Goal: Task Accomplishment & Management: Manage account settings

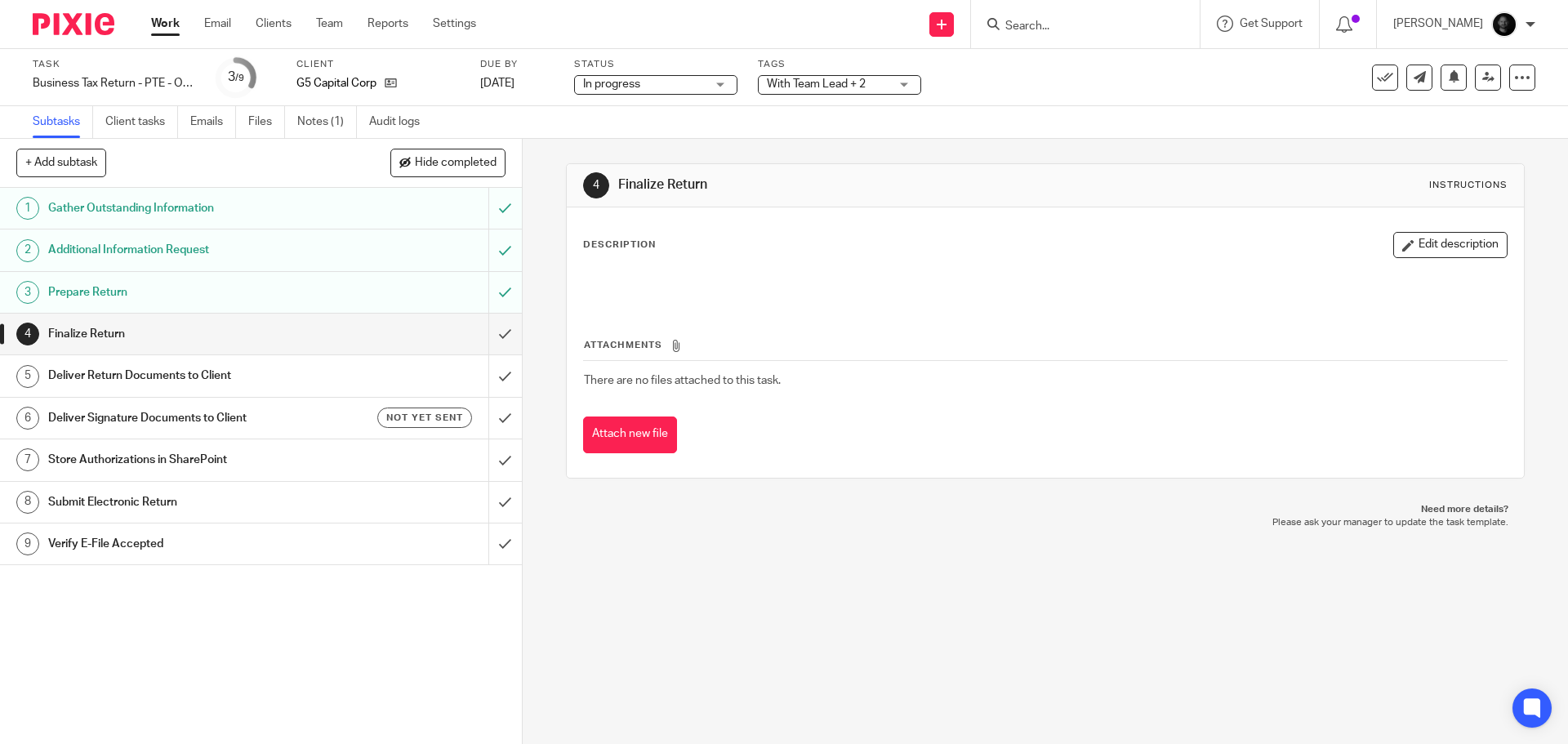
click at [812, 92] on div "With Team Lead + 2" at bounding box center [839, 85] width 164 height 20
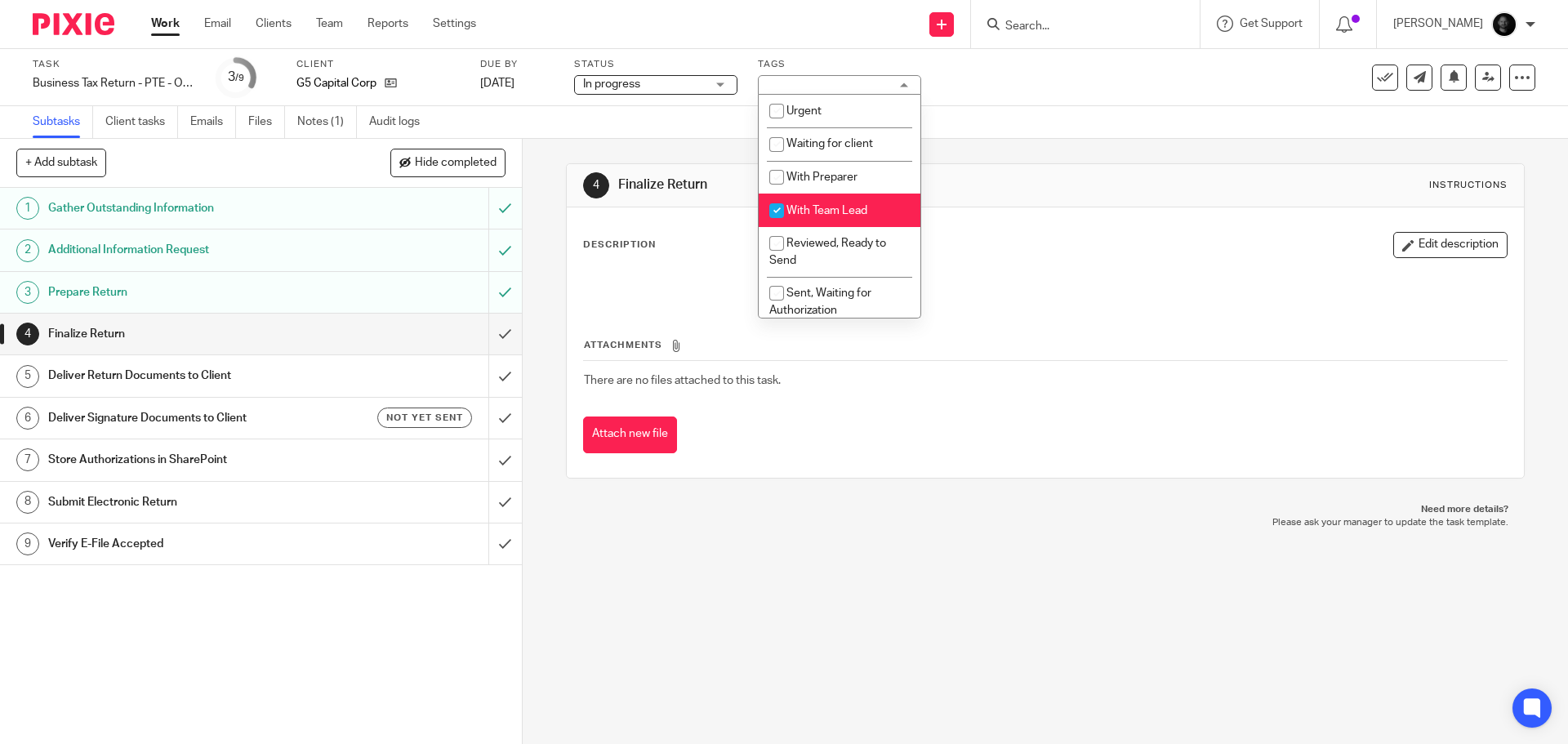
click at [798, 218] on li "With Team Lead" at bounding box center [839, 210] width 162 height 33
checkbox input "false"
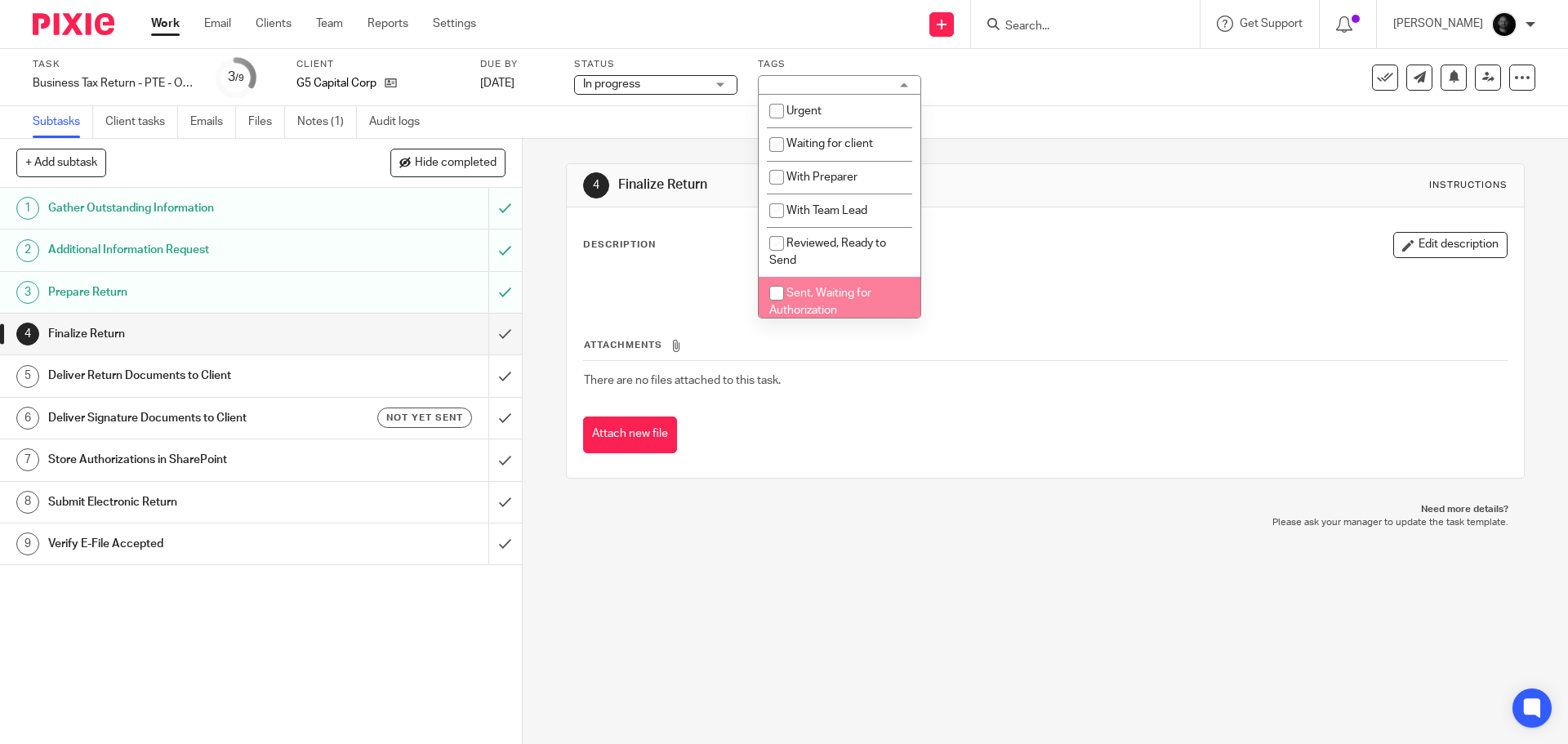
click at [824, 296] on span "Sent, Waiting for Authorization" at bounding box center [821, 301] width 102 height 28
checkbox input "true"
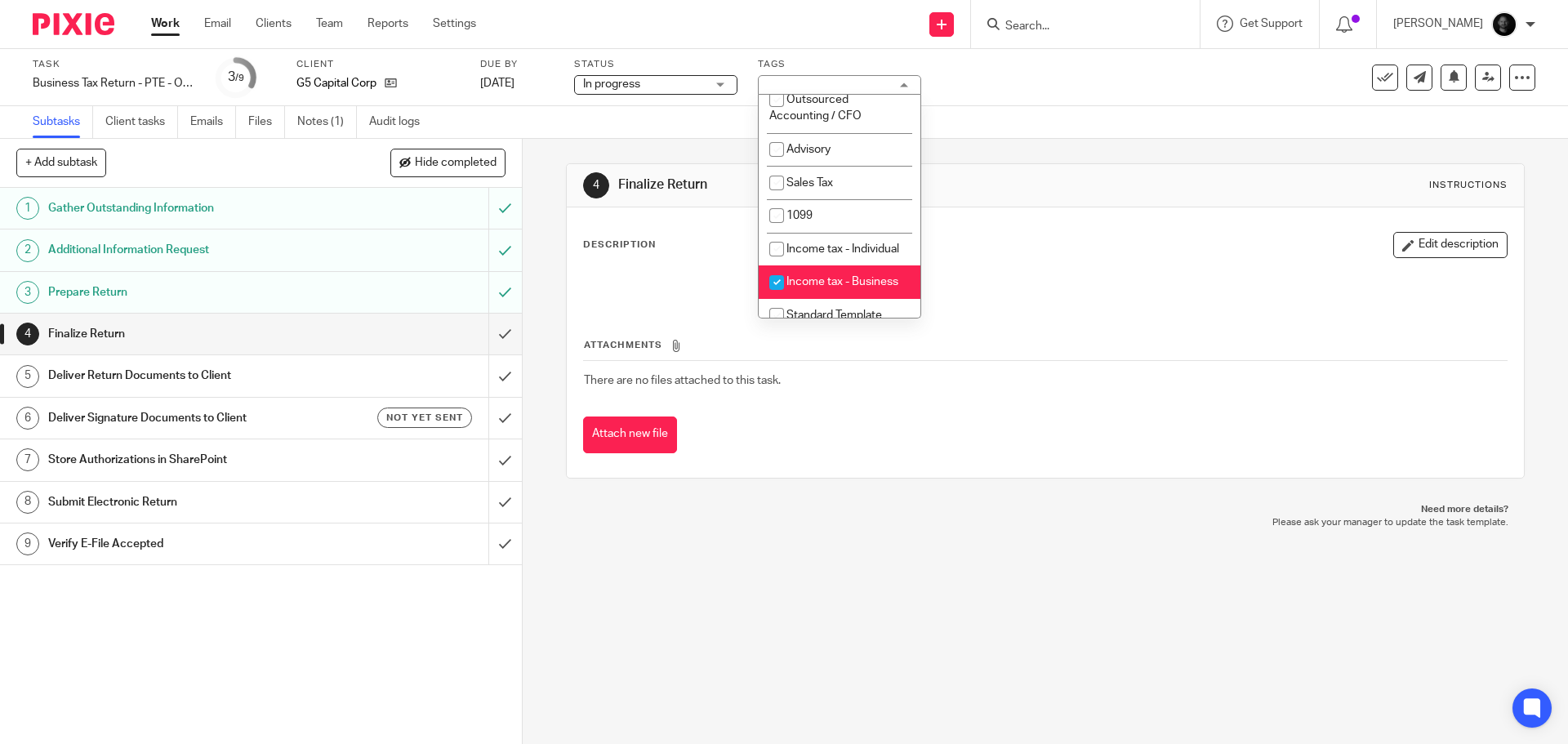
scroll to position [507, 0]
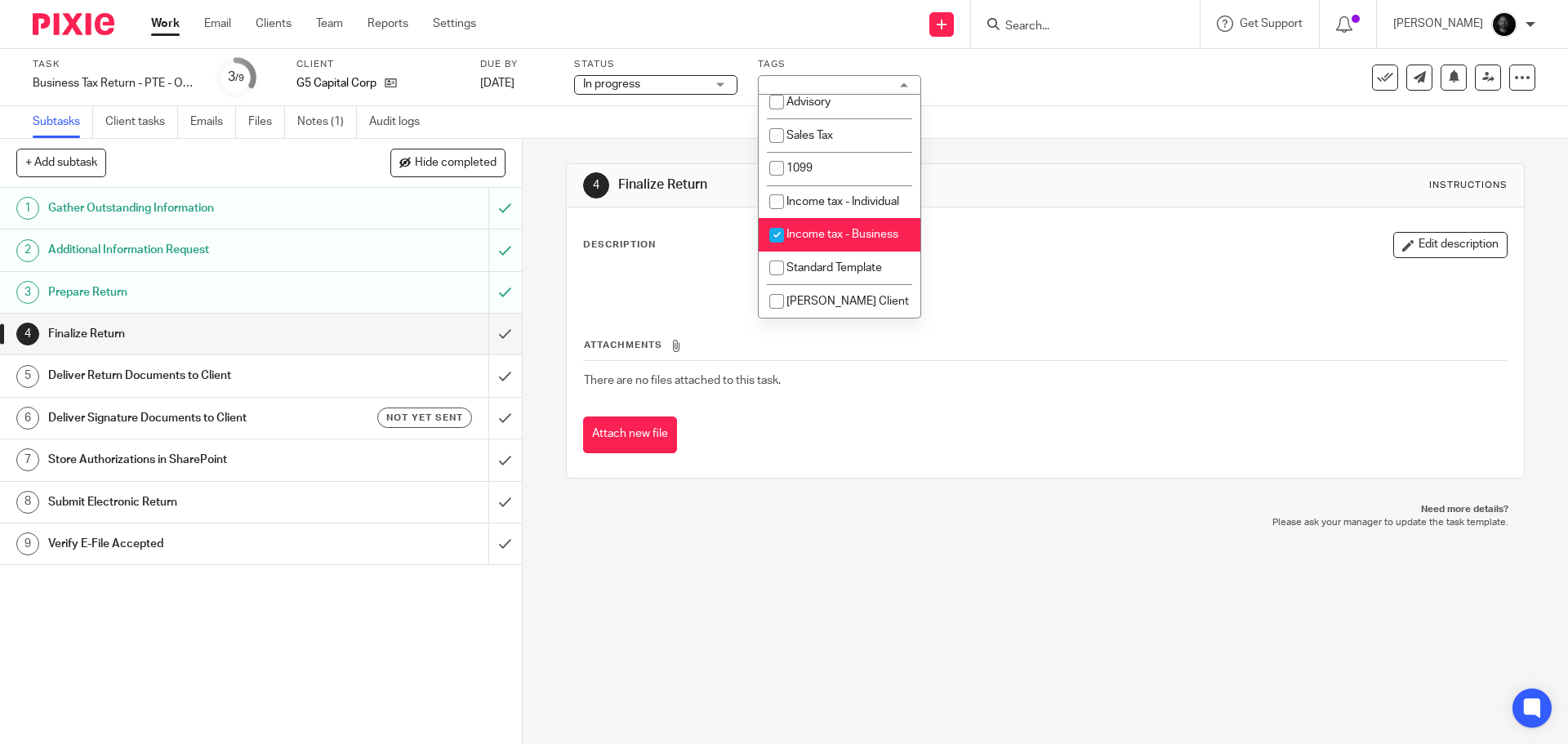
click at [1026, 112] on div "Subtasks Client tasks Emails Files Notes (1) Audit logs" at bounding box center [784, 122] width 1568 height 32
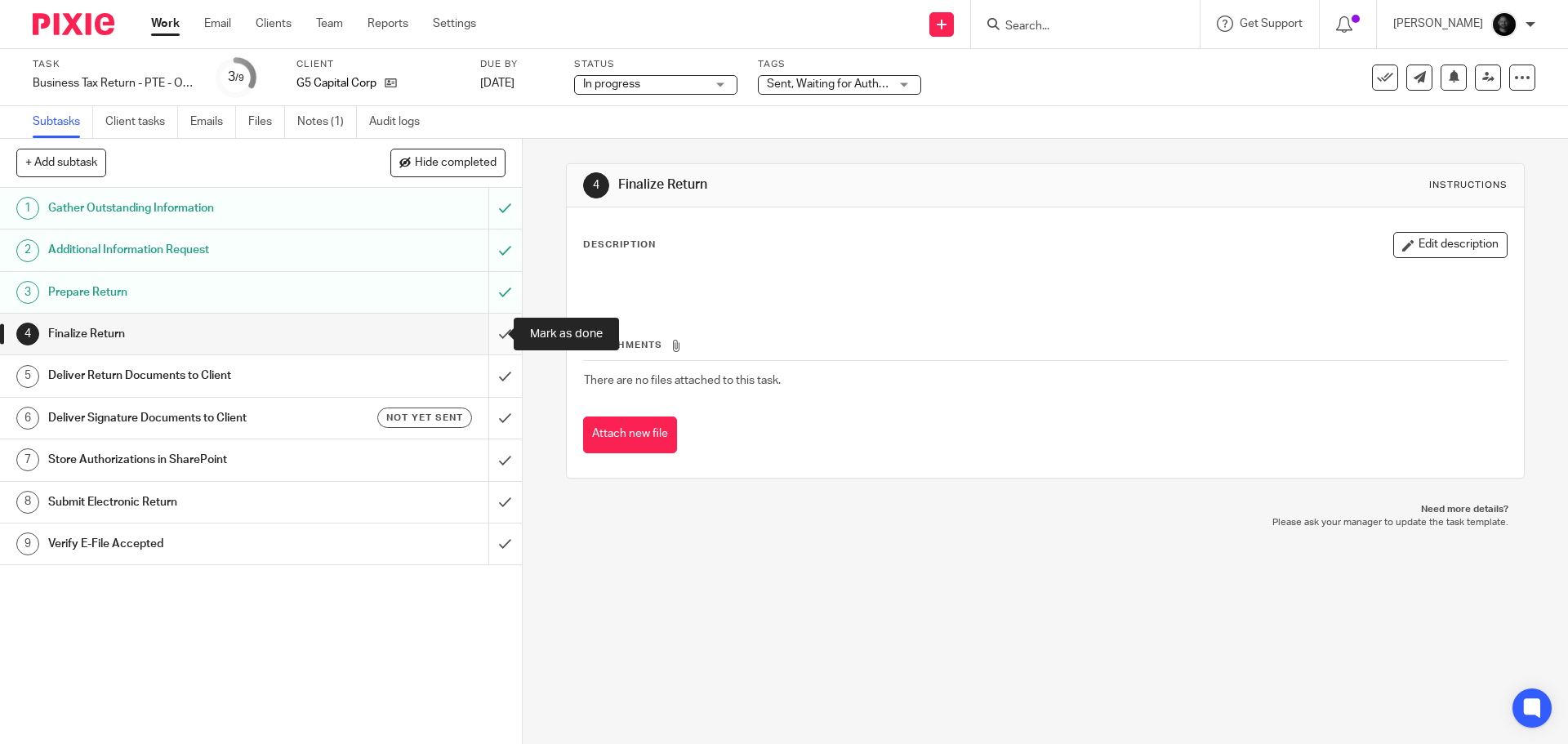
click at [490, 337] on input "submit" at bounding box center [261, 334] width 522 height 41
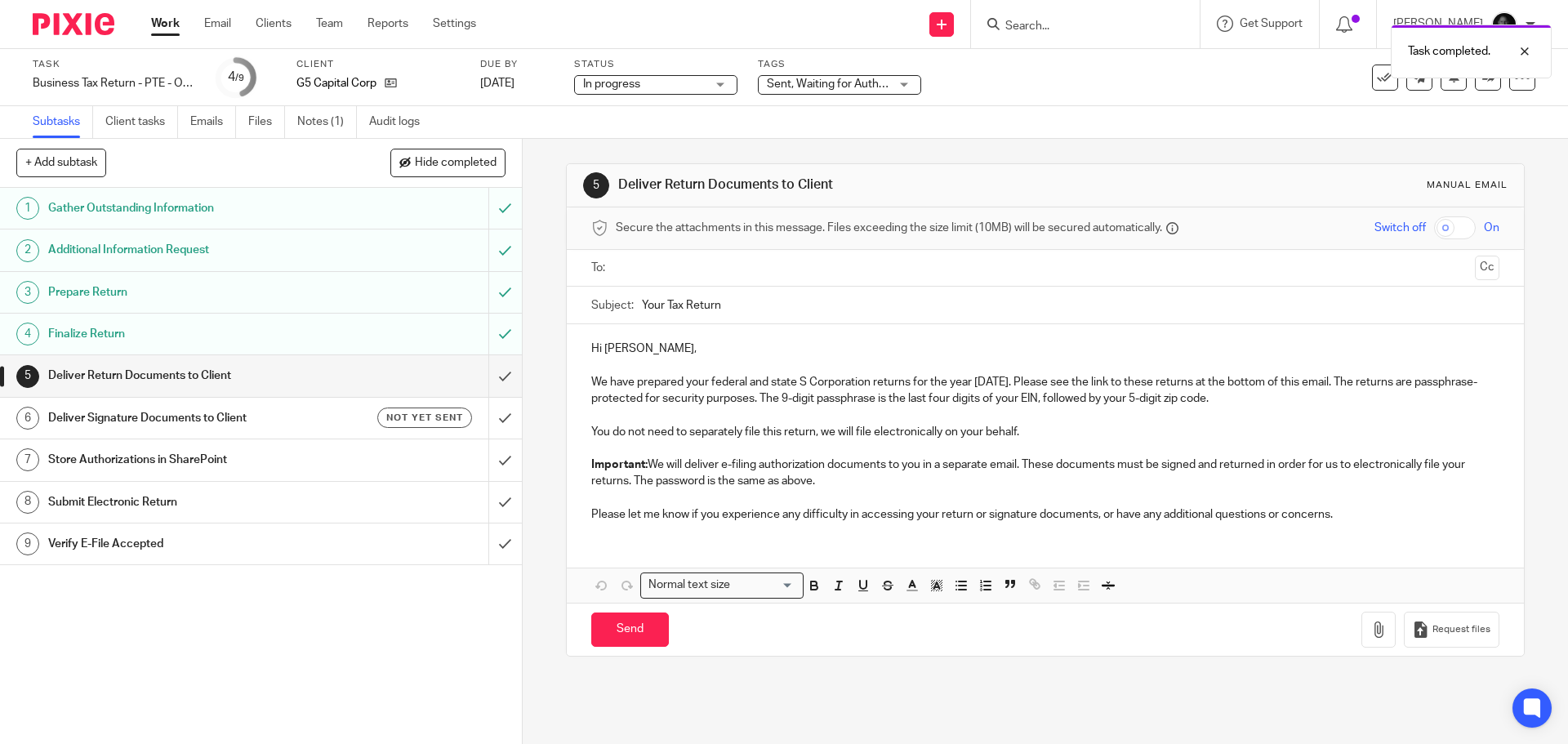
click at [1435, 232] on input "checkbox" at bounding box center [1455, 227] width 41 height 23
checkbox input "true"
click at [769, 283] on div at bounding box center [1046, 268] width 857 height 36
click at [765, 276] on input "text" at bounding box center [1044, 268] width 846 height 19
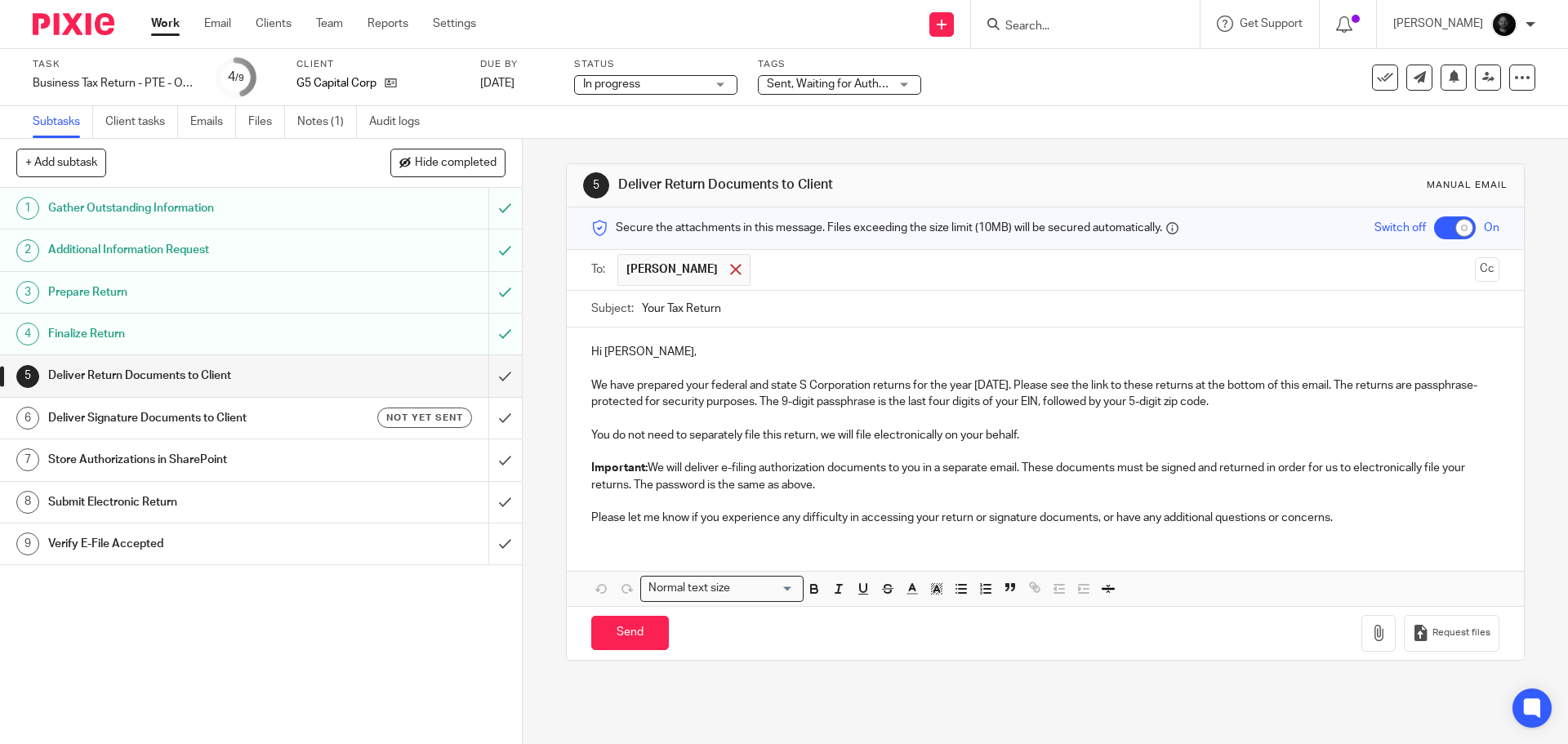
click at [729, 276] on div at bounding box center [734, 269] width 19 height 25
click at [749, 272] on input "text" at bounding box center [1044, 268] width 846 height 19
click at [545, 272] on div "5 Deliver Return Documents to Client Manual email Secure the attachments in thi…" at bounding box center [1045, 441] width 1045 height 605
click at [731, 267] on span at bounding box center [735, 269] width 11 height 11
click at [750, 300] on input "Your Tax Return" at bounding box center [1071, 304] width 857 height 36
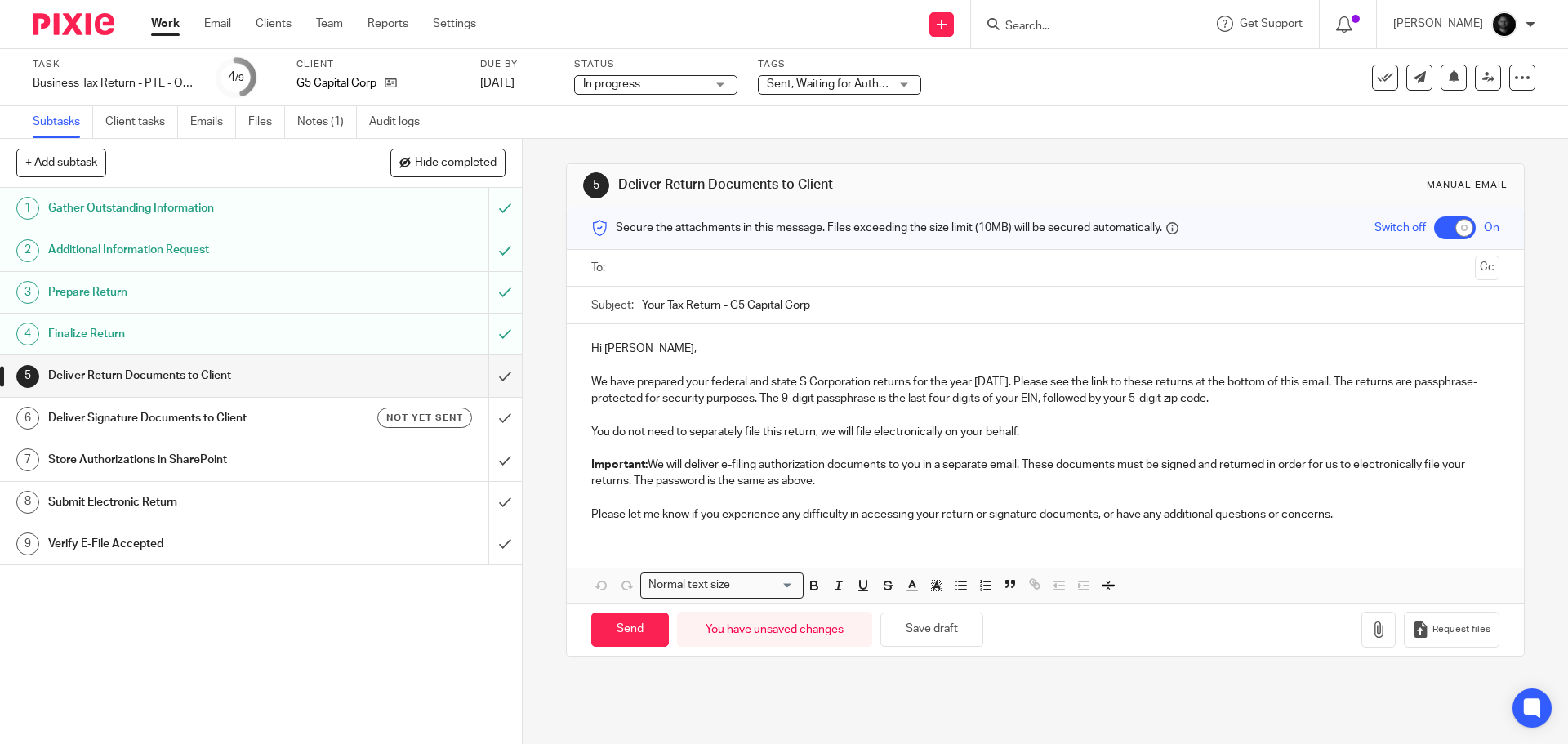
type input "Your Tax Return - G5 Capital Corp"
click at [1288, 533] on div "Hi Ronald, We have prepared your federal and state S Corporation returns for th…" at bounding box center [1044, 463] width 956 height 277
click at [923, 628] on button "Save draft" at bounding box center [932, 630] width 103 height 35
click at [693, 273] on input "text" at bounding box center [1044, 268] width 846 height 19
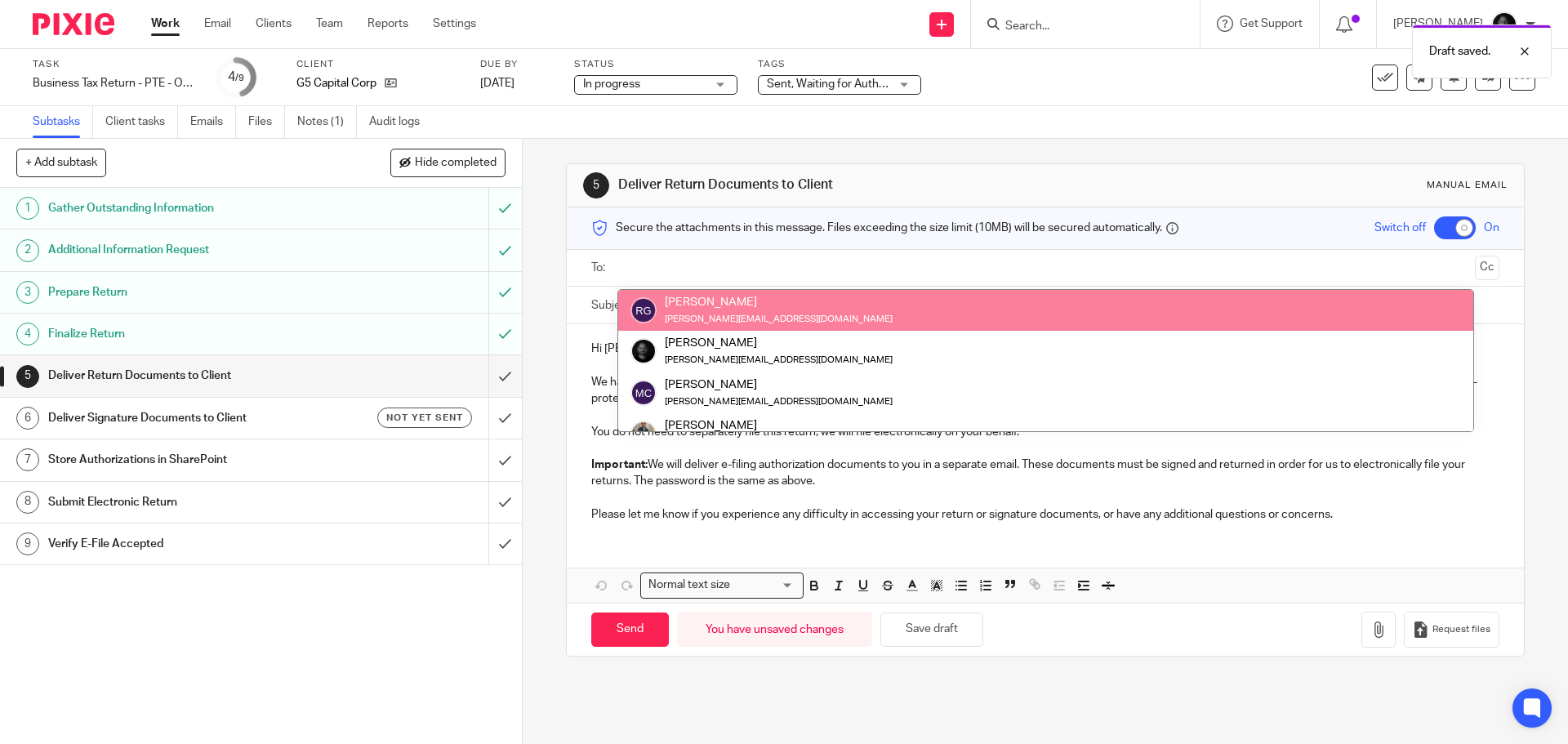
click at [693, 273] on input "text" at bounding box center [1044, 268] width 846 height 19
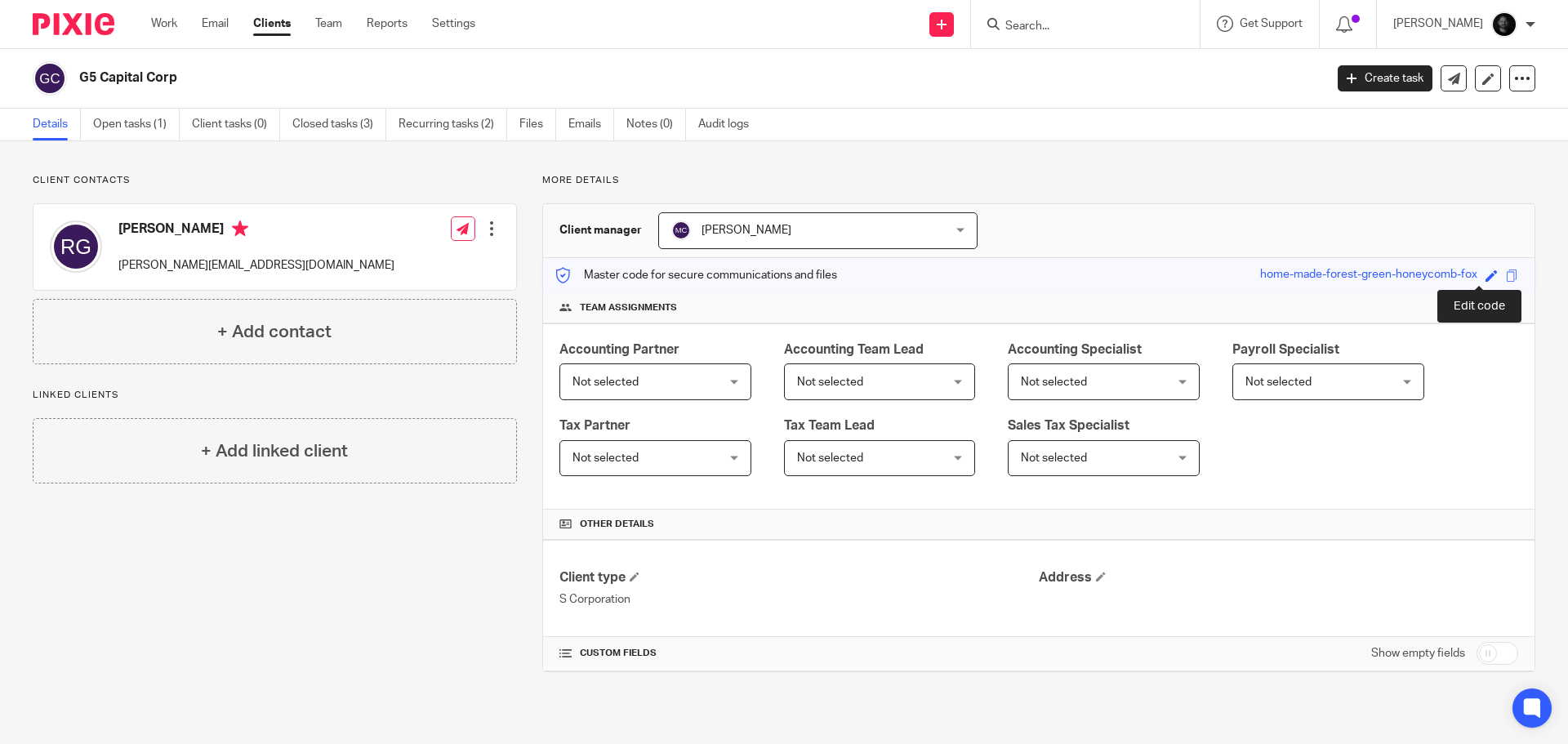
click at [1486, 276] on span at bounding box center [1492, 275] width 12 height 12
type input "829592604"
click at [1459, 273] on link "Save" at bounding box center [1462, 274] width 25 height 17
type input "829592604"
click at [487, 232] on div at bounding box center [491, 228] width 17 height 17
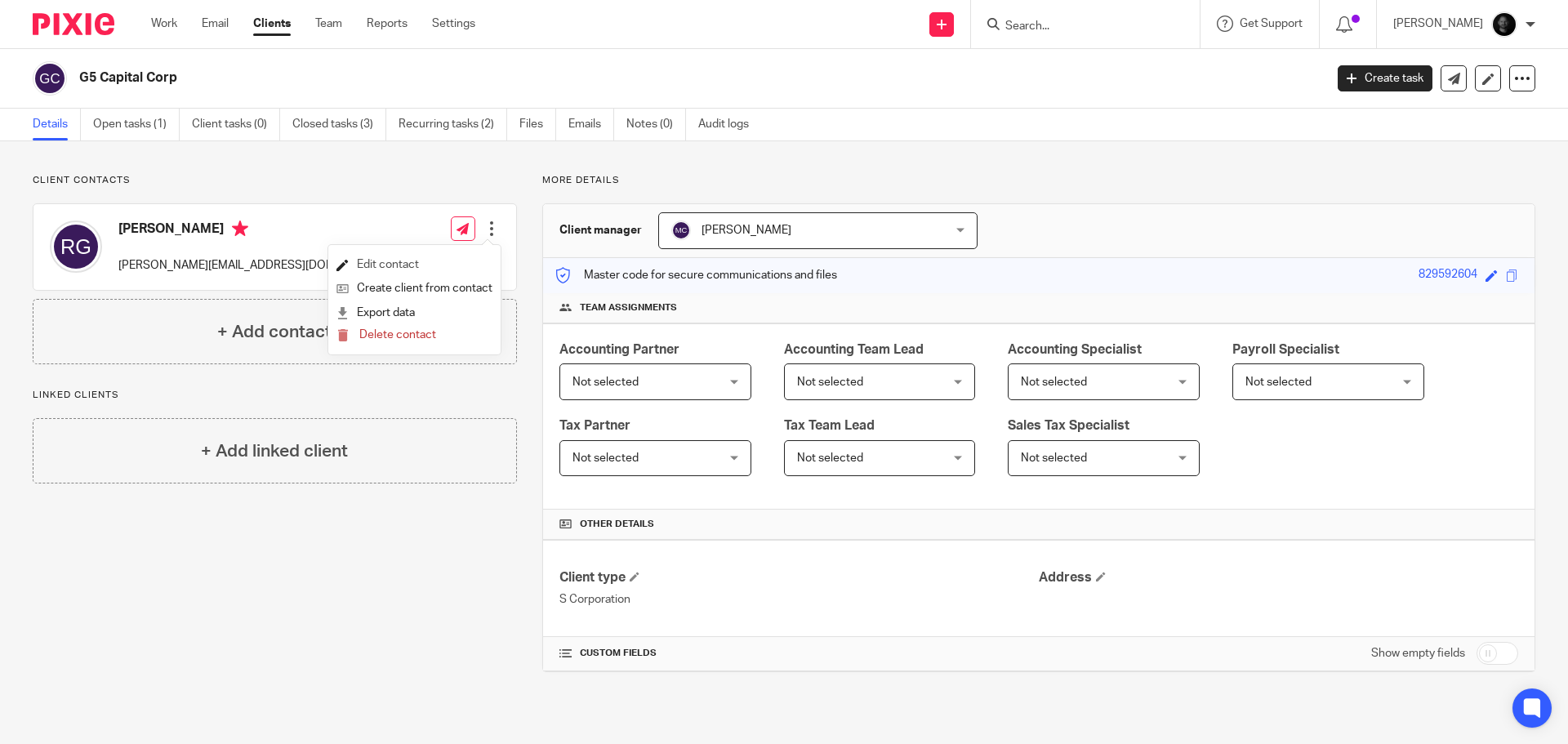
click at [426, 268] on link "Edit contact" at bounding box center [414, 265] width 156 height 24
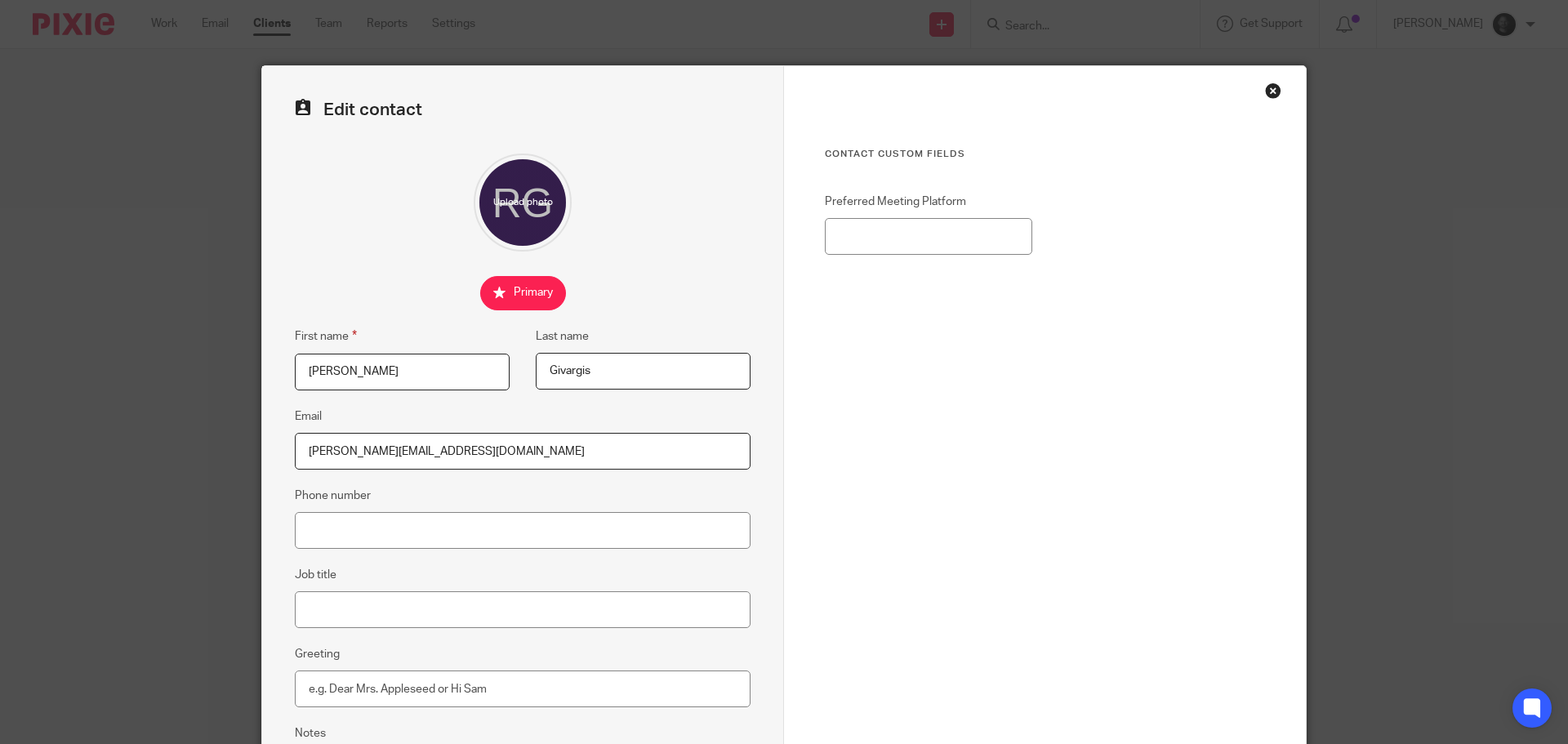
drag, startPoint x: 435, startPoint y: 453, endPoint x: 76, endPoint y: 422, distance: 360.3
click at [76, 422] on div "Edit contact First name Ronald Last name Givargis Email ronnie@alliednnn.com Ph…" at bounding box center [784, 372] width 1568 height 744
paste input "g@scratchbakerycafe"
type input "ronnieg@scratchbakerycafe.com"
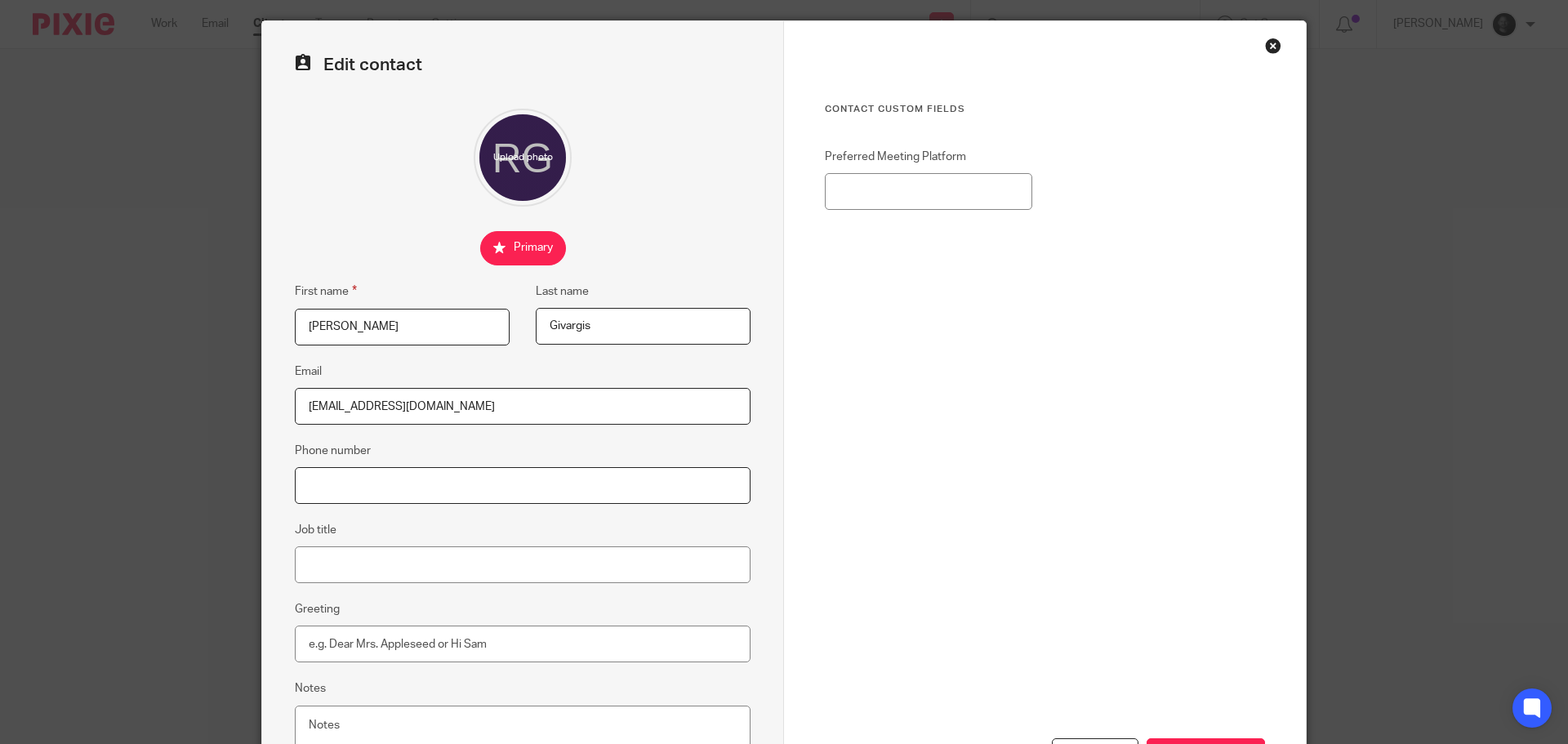
scroll to position [181, 0]
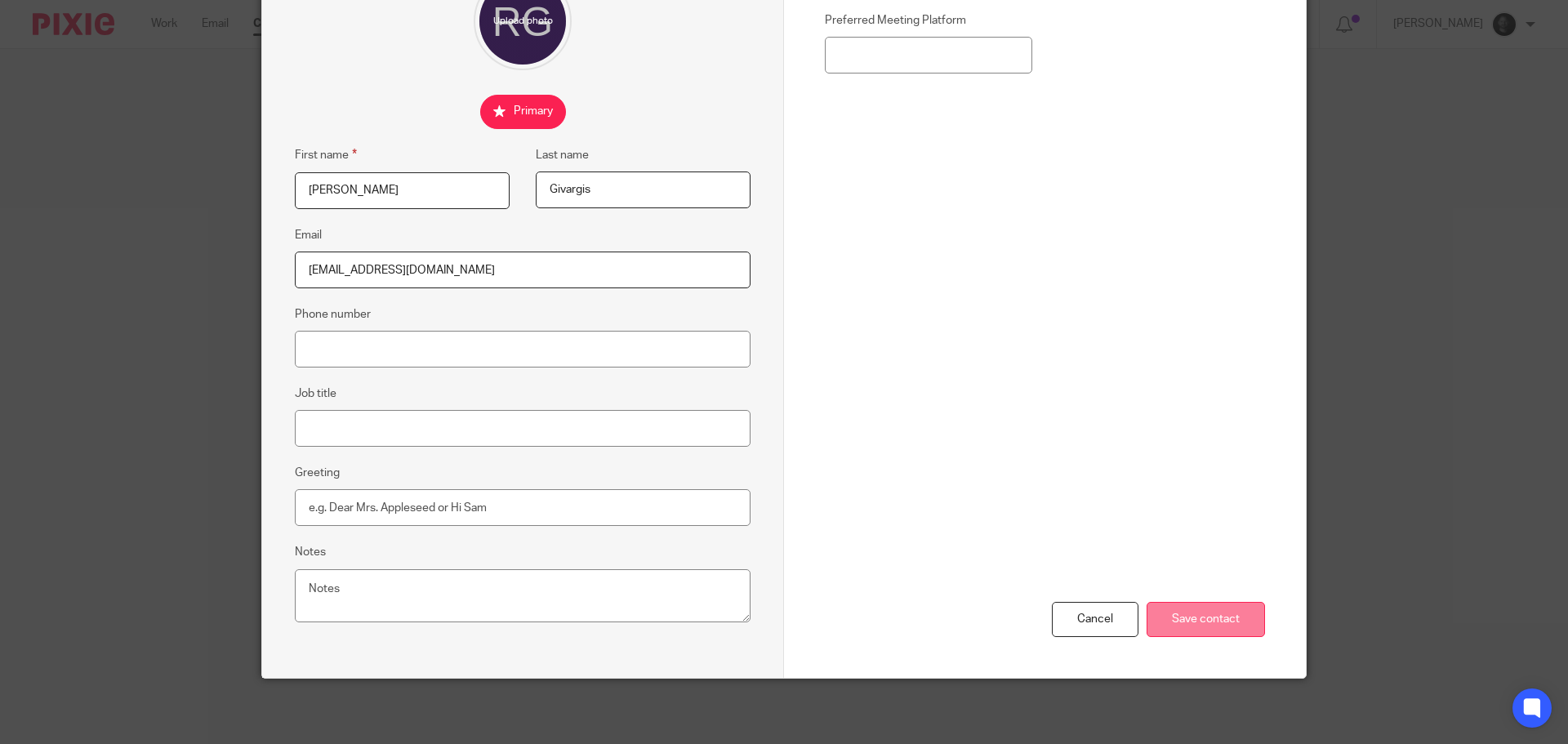
click at [1191, 618] on input "Save contact" at bounding box center [1205, 620] width 119 height 35
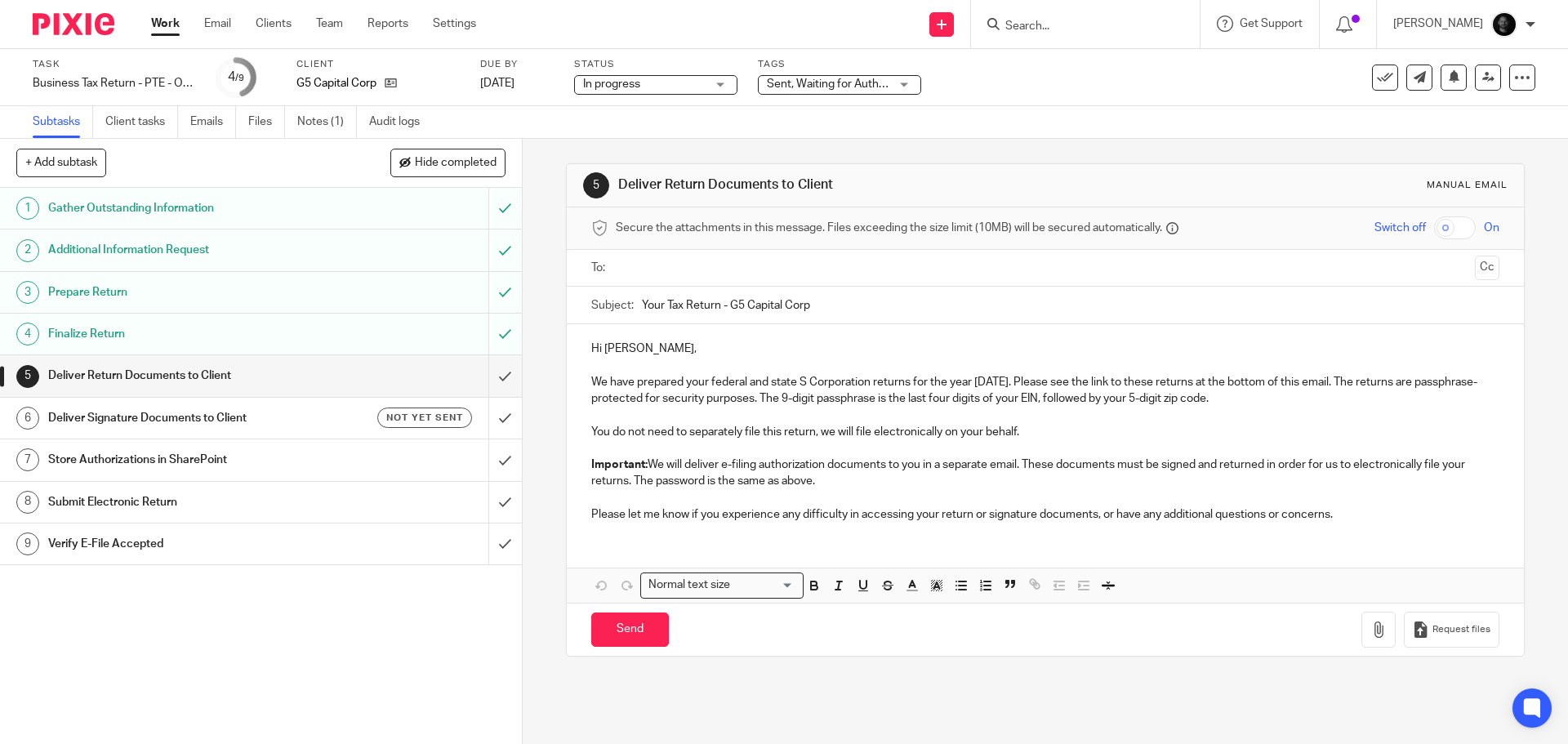
click at [657, 276] on input "text" at bounding box center [1044, 268] width 846 height 19
click at [1475, 267] on button "Cc" at bounding box center [1487, 269] width 25 height 25
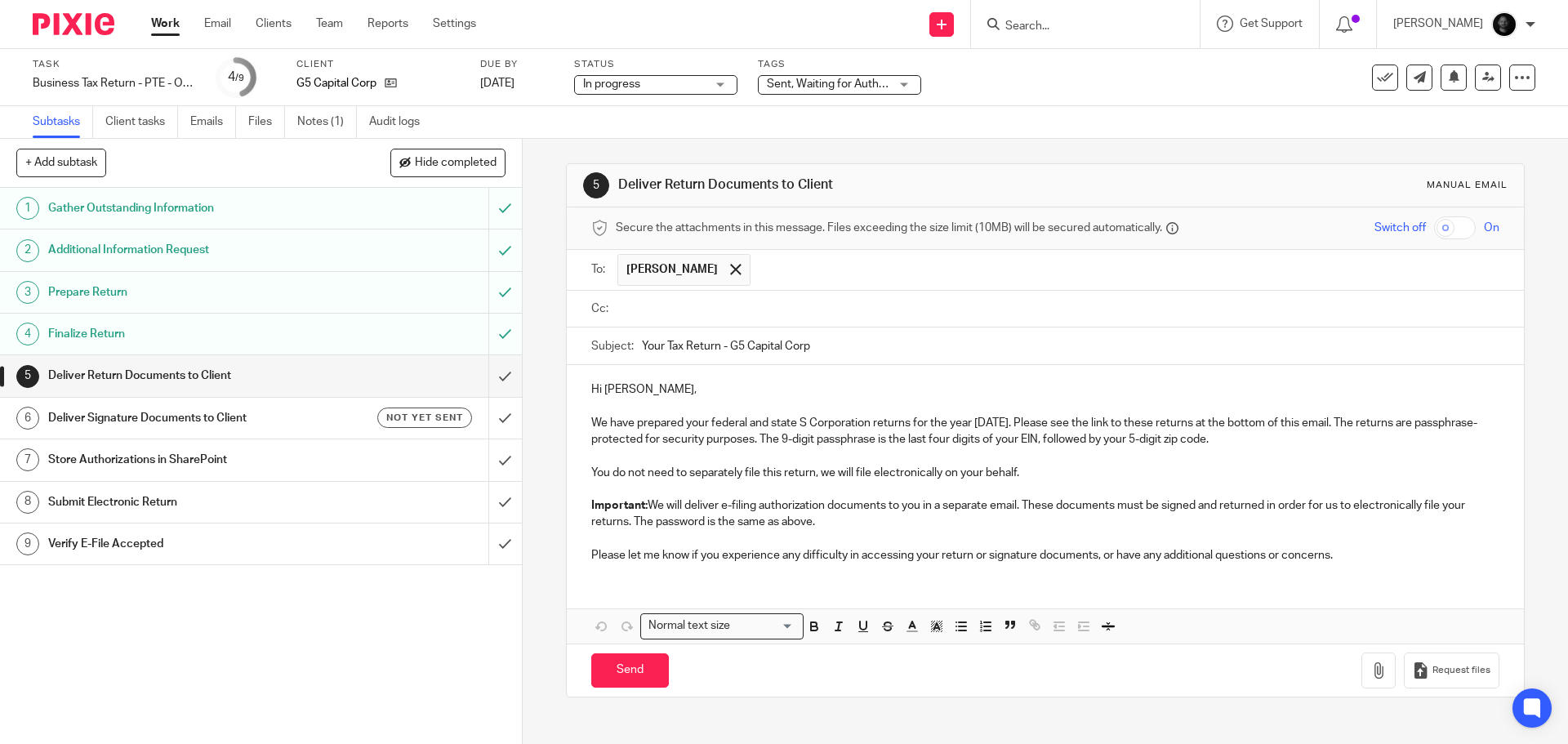
click at [1435, 228] on input "checkbox" at bounding box center [1455, 227] width 41 height 23
checkbox input "true"
click at [716, 318] on input "text" at bounding box center [1057, 309] width 871 height 19
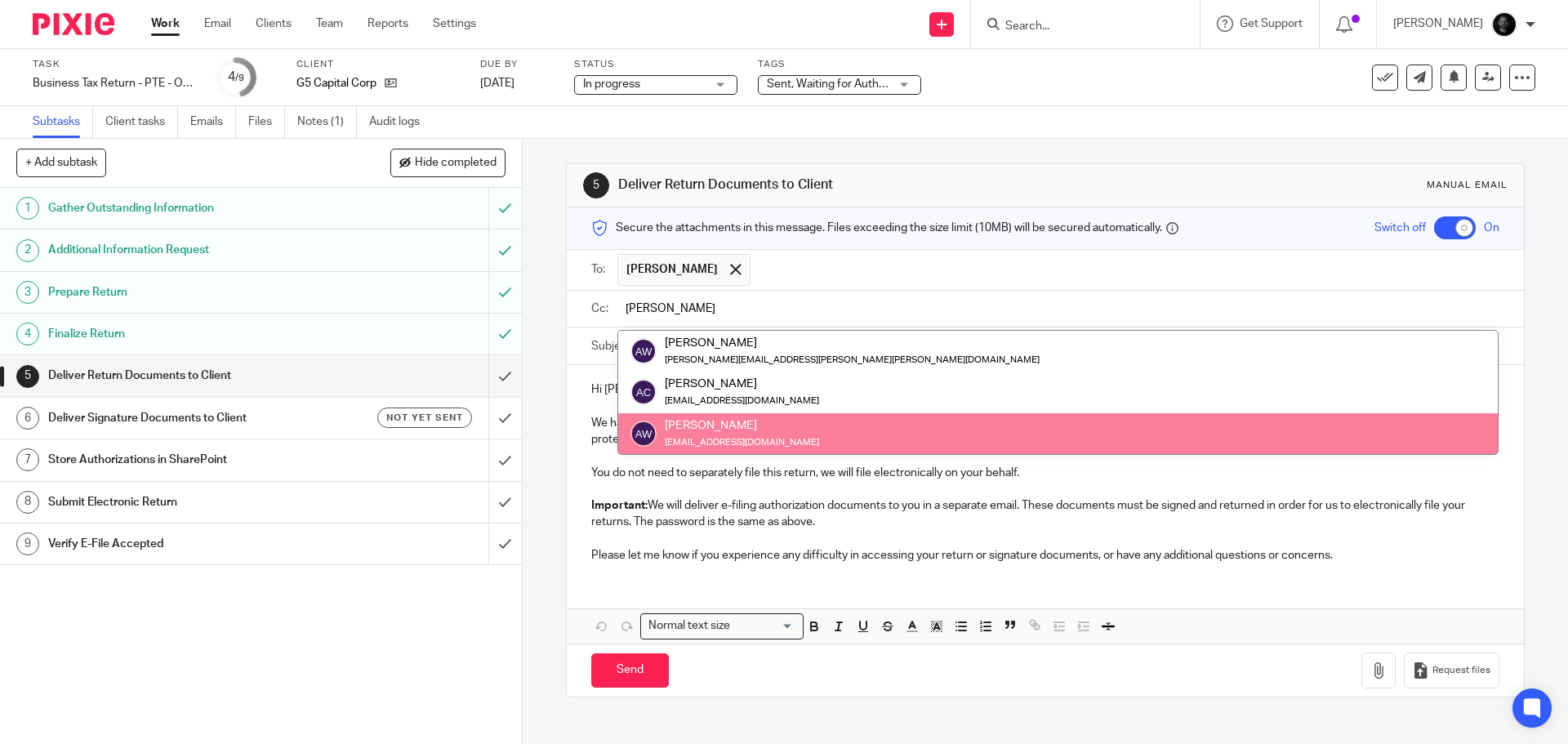
type input "alex"
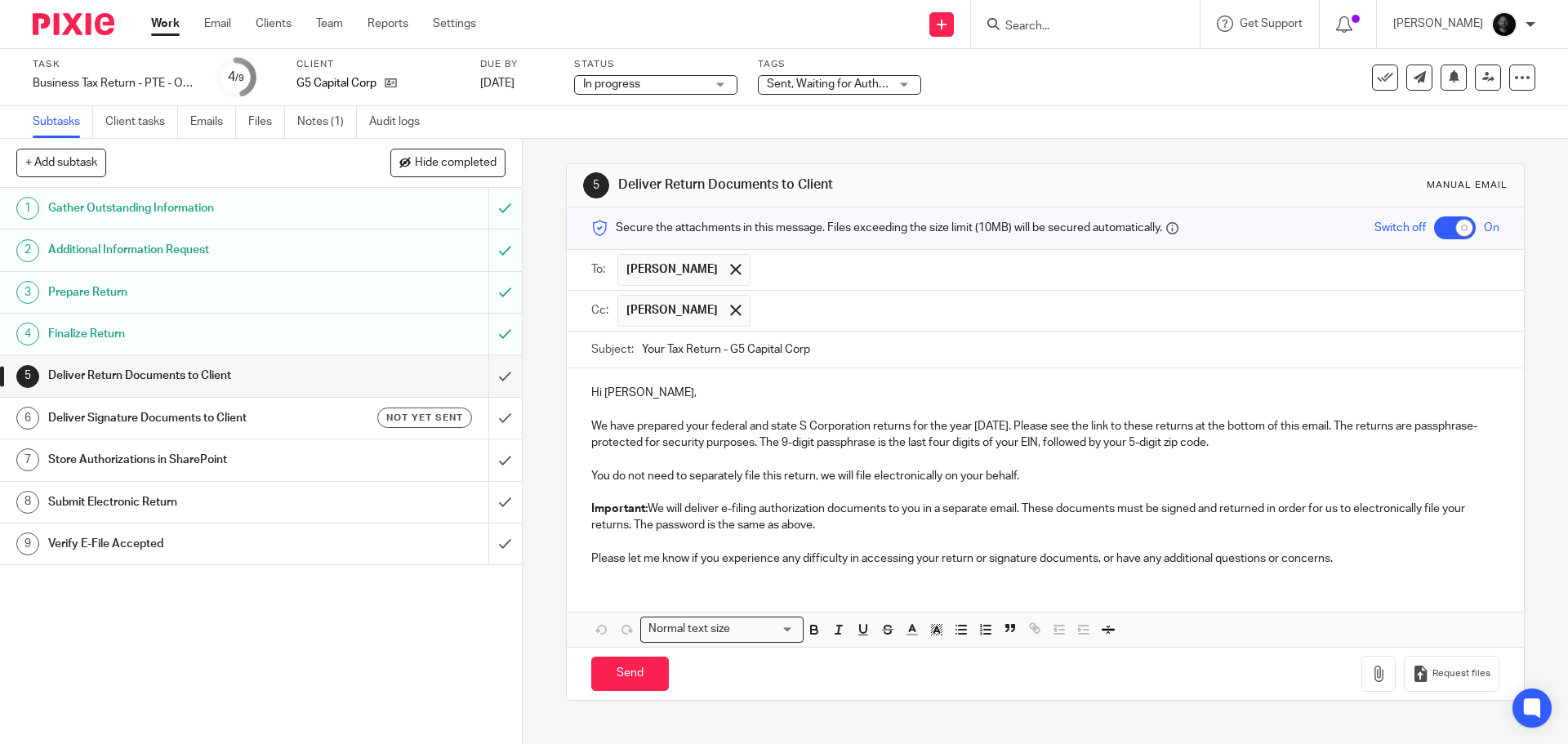
click at [1063, 472] on p "You do not need to separately file this return, we will file electronically on …" at bounding box center [1044, 475] width 907 height 17
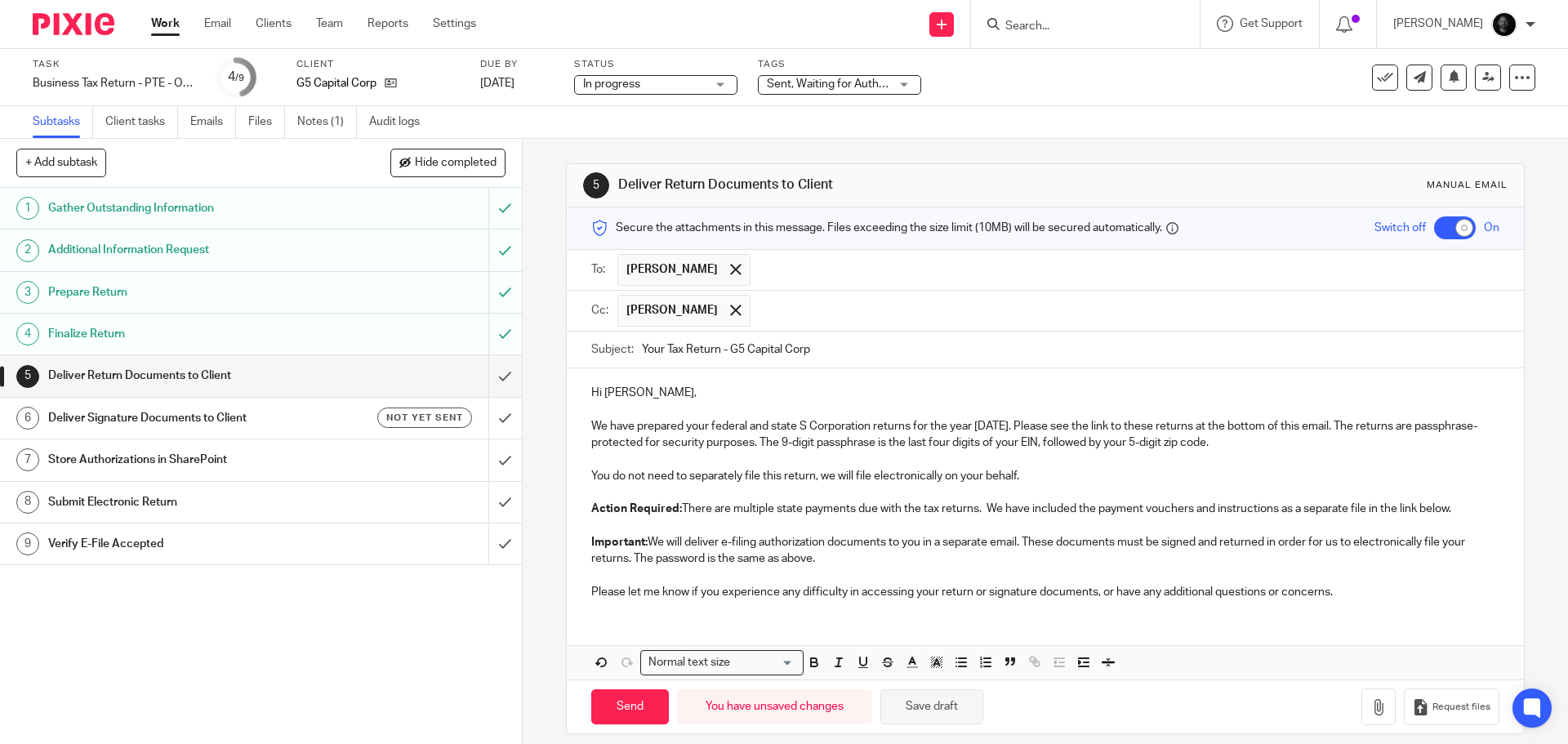
click at [895, 715] on button "Save draft" at bounding box center [932, 707] width 103 height 35
click at [1371, 714] on icon "button" at bounding box center [1379, 707] width 17 height 17
click at [1371, 700] on icon "button" at bounding box center [1379, 707] width 17 height 17
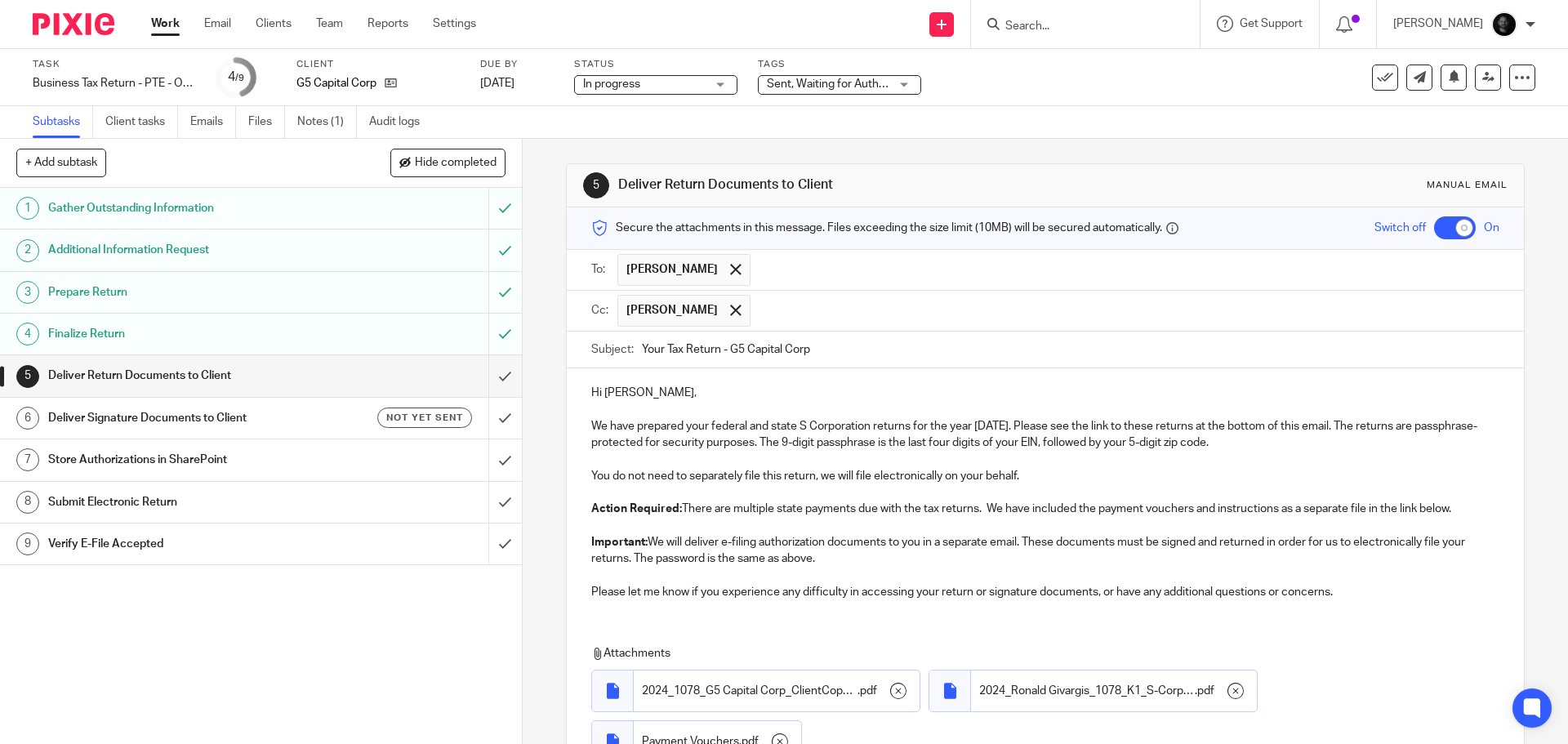
scroll to position [158, 0]
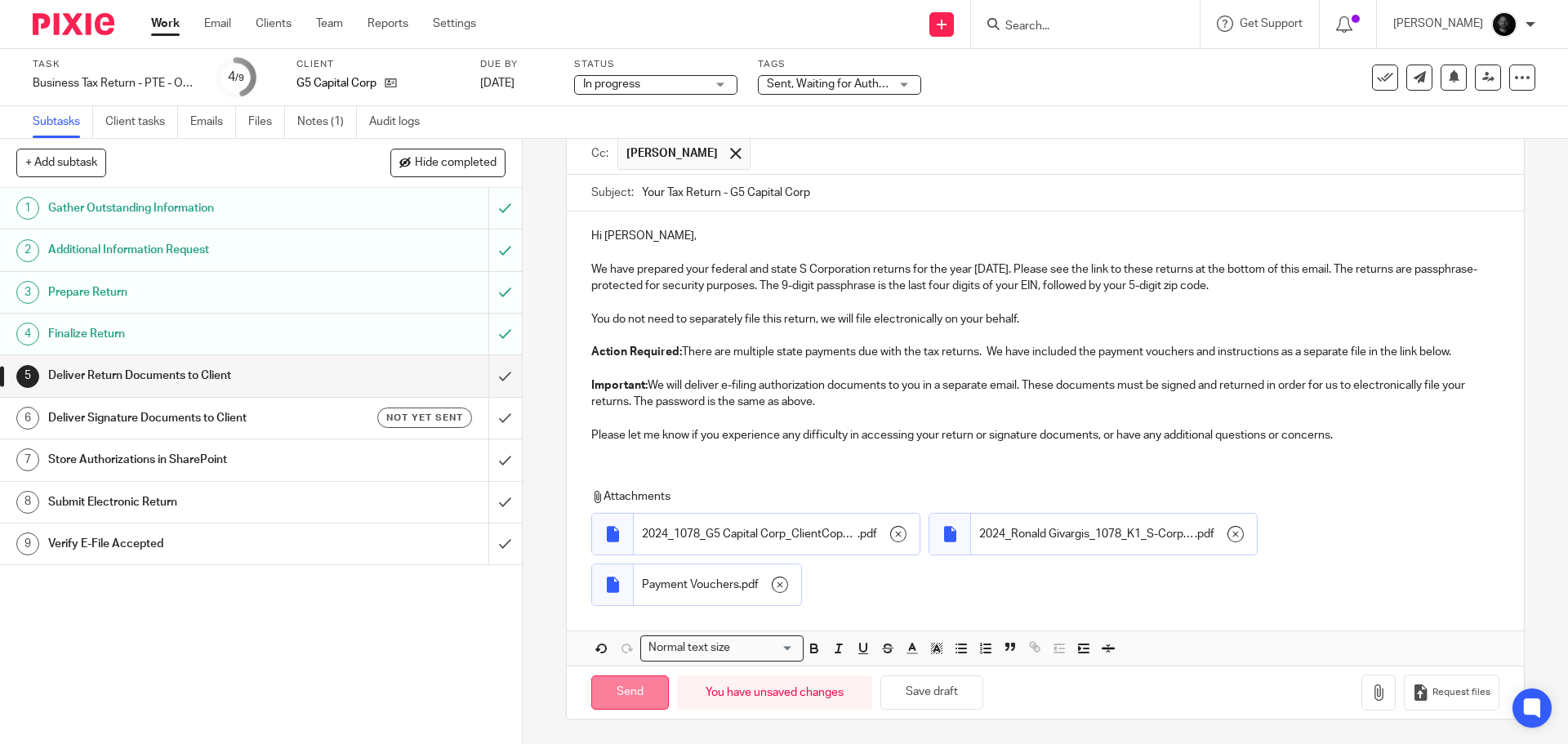
click at [652, 696] on input "Send" at bounding box center [630, 693] width 77 height 35
checkbox input "false"
type input "Sent"
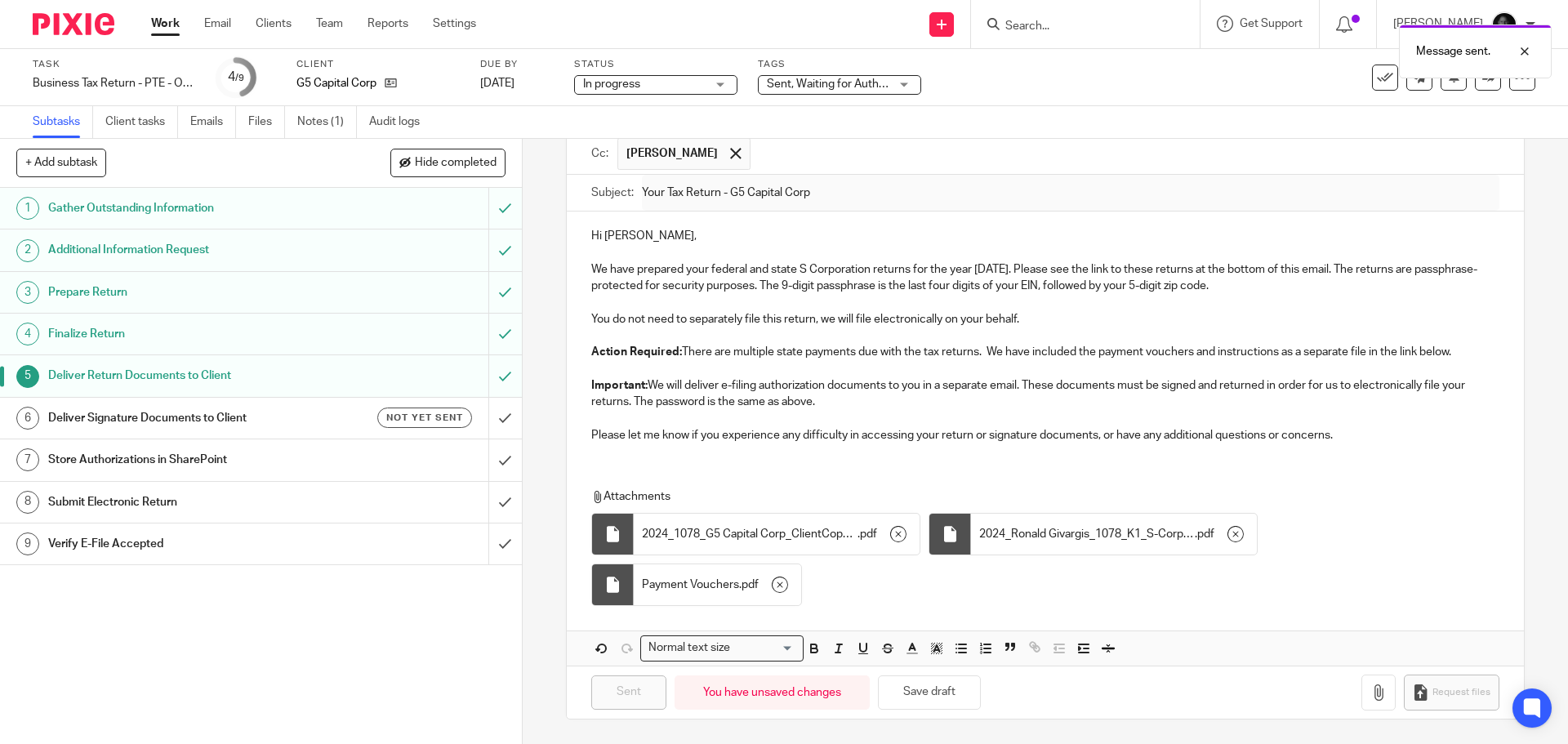
click at [144, 418] on h1 "Deliver Signature Documents to Client" at bounding box center [189, 418] width 282 height 25
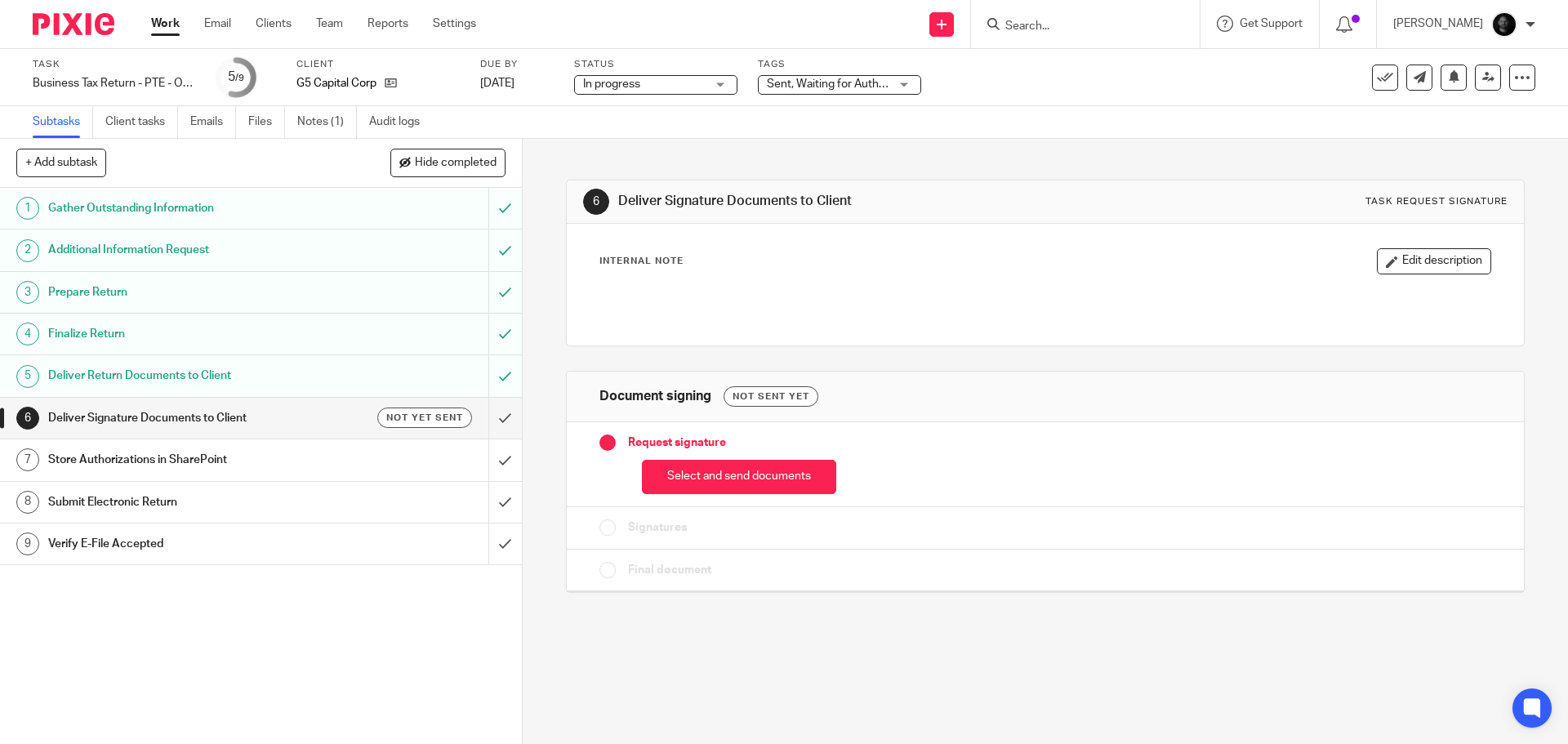
click at [714, 464] on button "Select and send documents" at bounding box center [739, 477] width 194 height 35
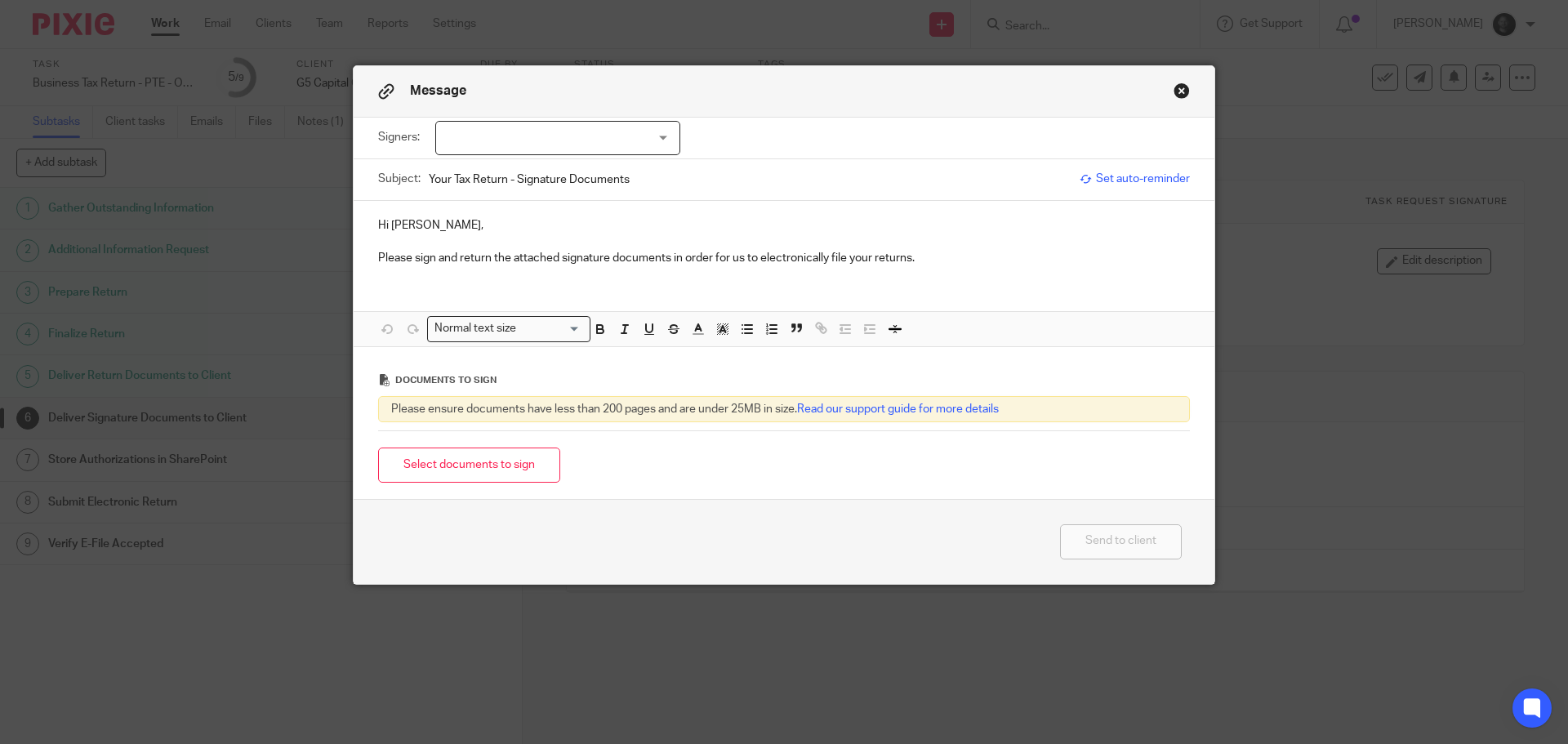
click at [670, 168] on input "Your Tax Return - Signature Documents" at bounding box center [749, 178] width 642 height 36
type input "Your Tax Return - Signature Documents - G5 Capital Corp"
click at [504, 466] on button "Select documents to sign" at bounding box center [470, 465] width 182 height 35
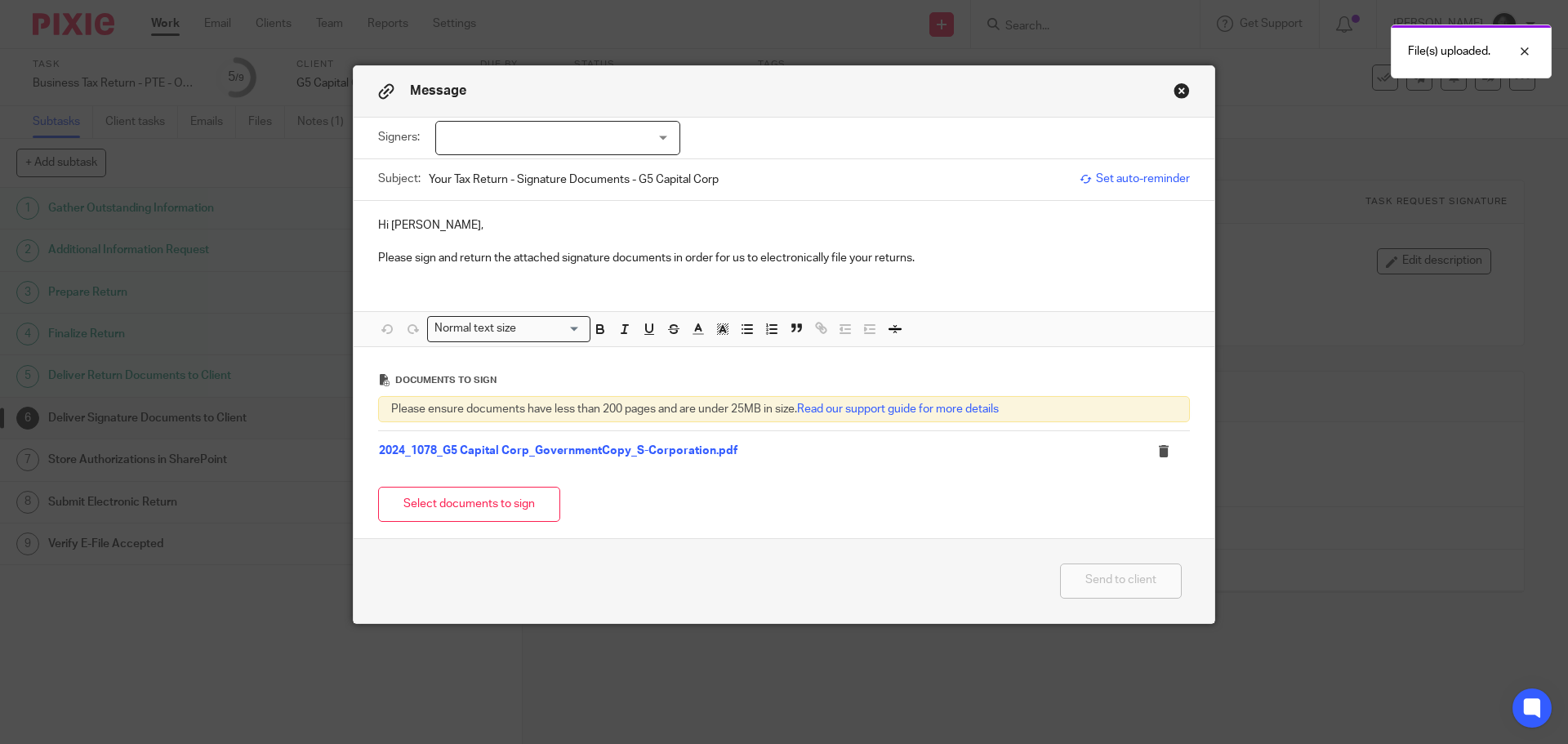
click at [550, 139] on div at bounding box center [558, 137] width 245 height 34
click at [464, 176] on span "[PERSON_NAME]" at bounding box center [503, 172] width 90 height 12
checkbox input "true"
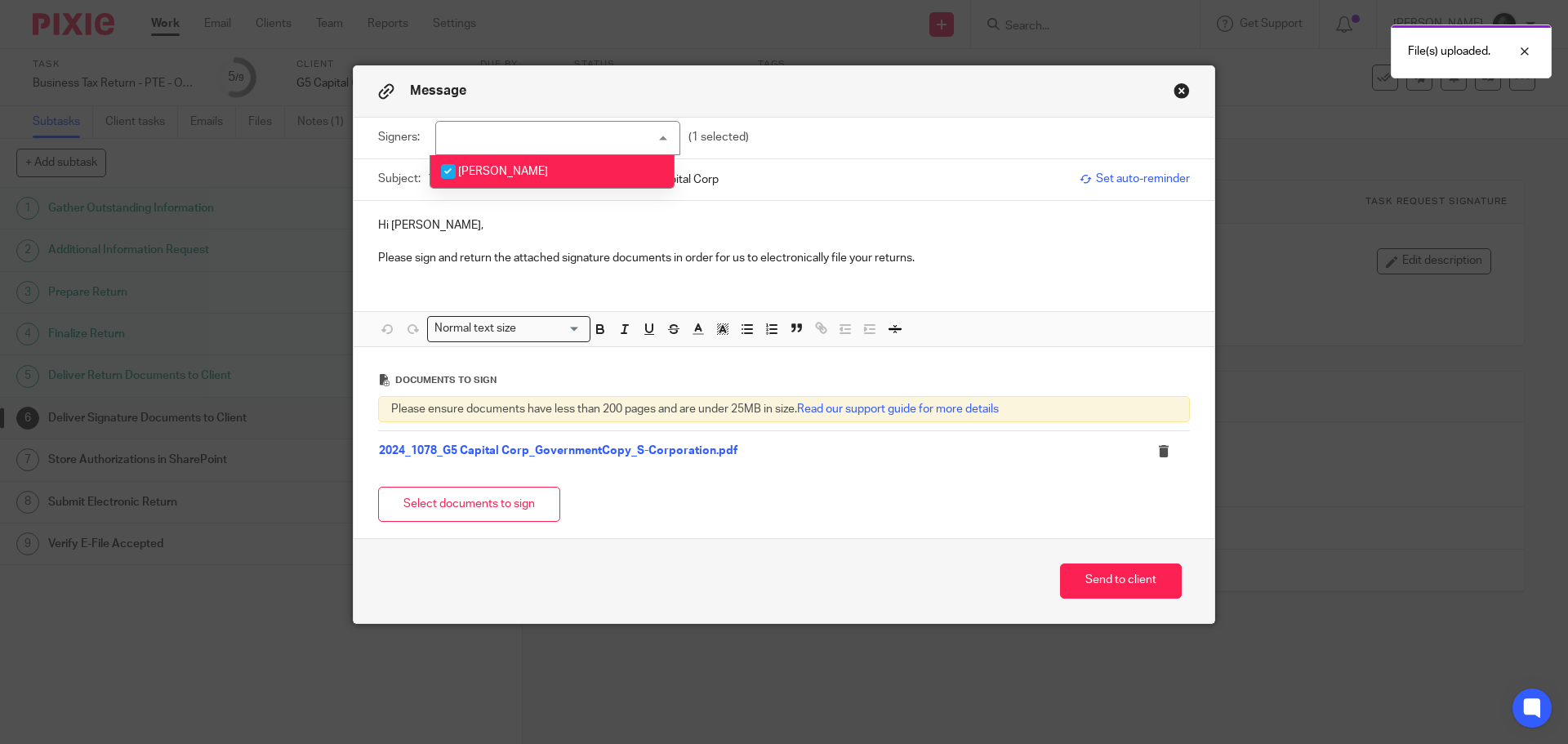
click at [441, 236] on p at bounding box center [784, 241] width 812 height 17
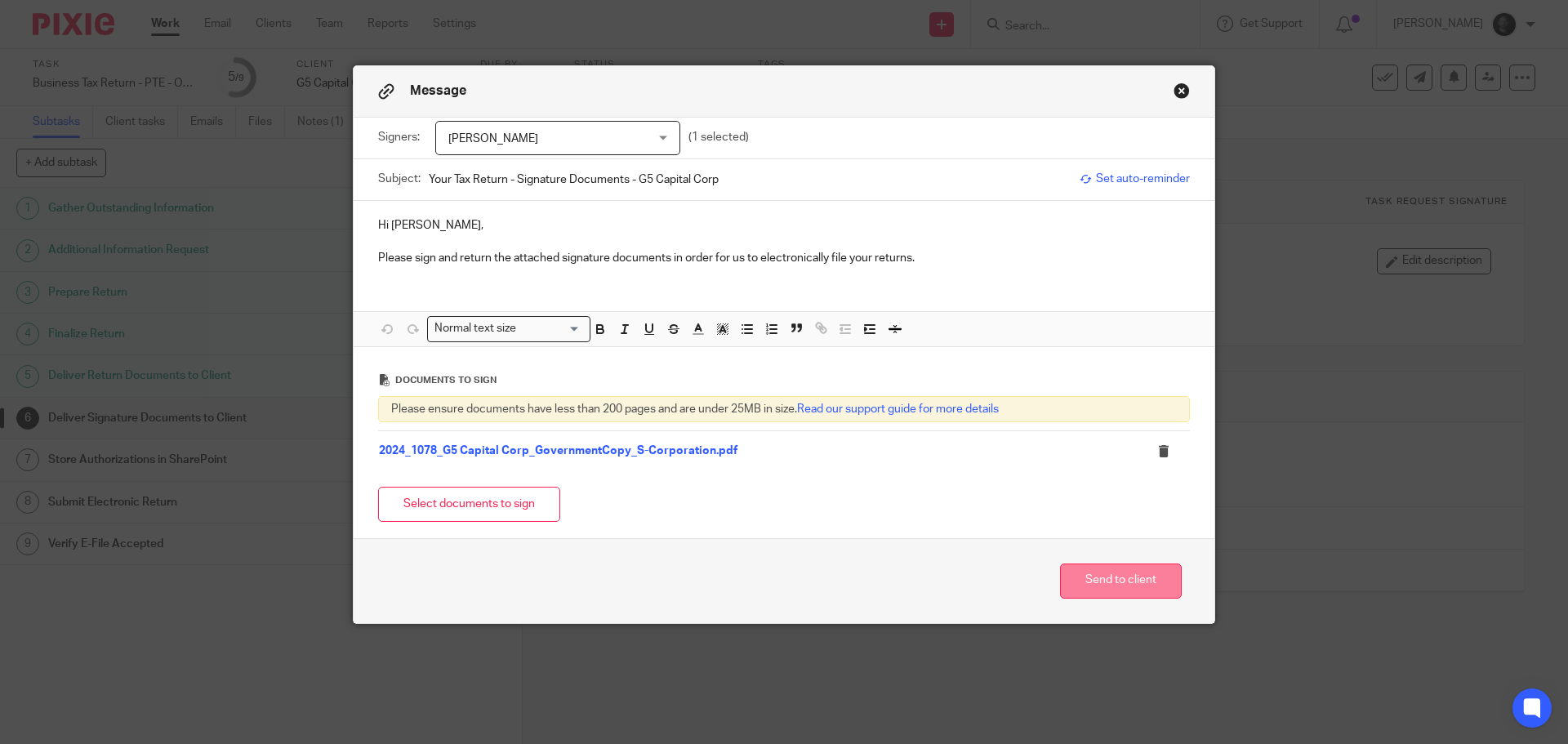
click at [1115, 581] on button "Send to client" at bounding box center [1121, 581] width 122 height 35
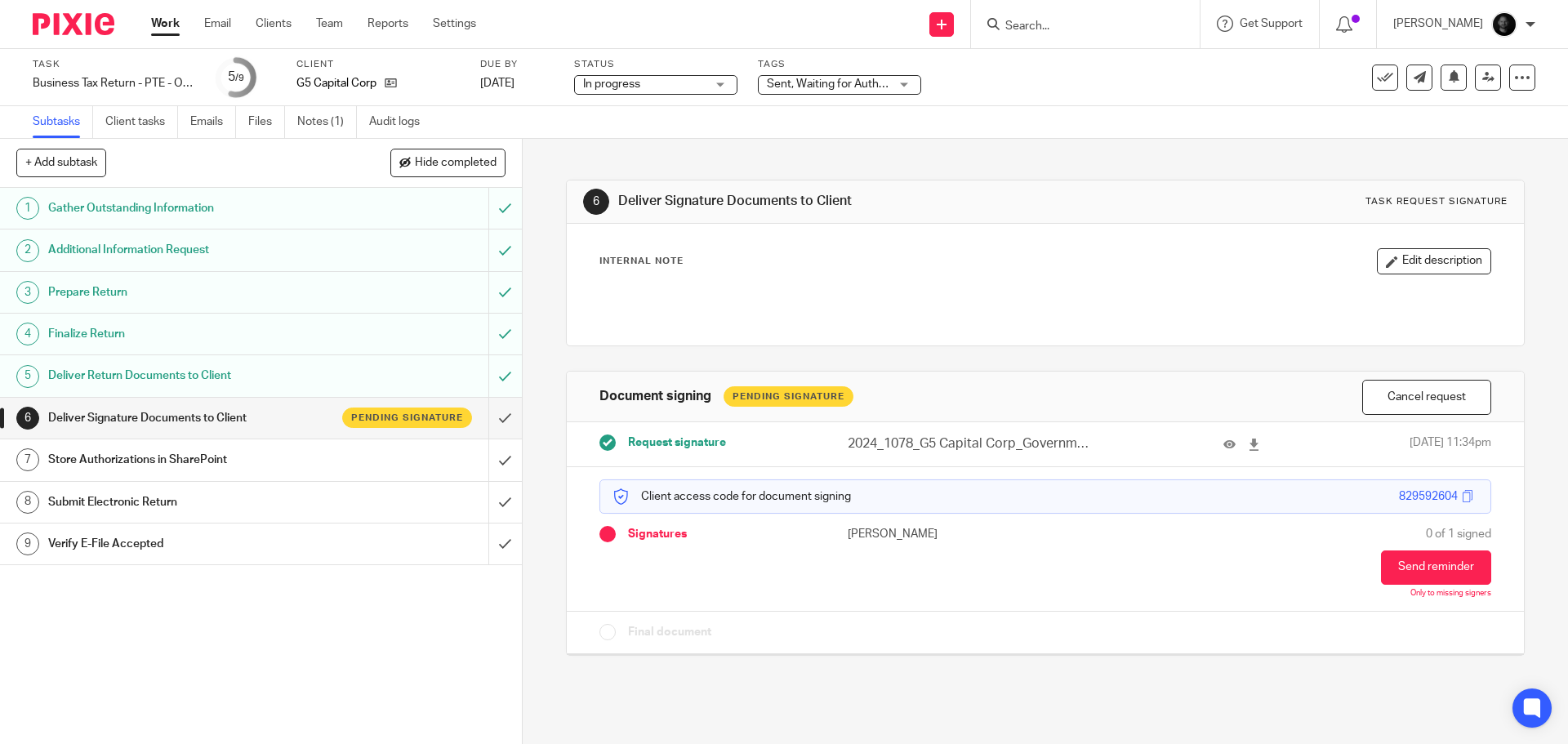
click at [1139, 26] on input "Search" at bounding box center [1078, 26] width 147 height 15
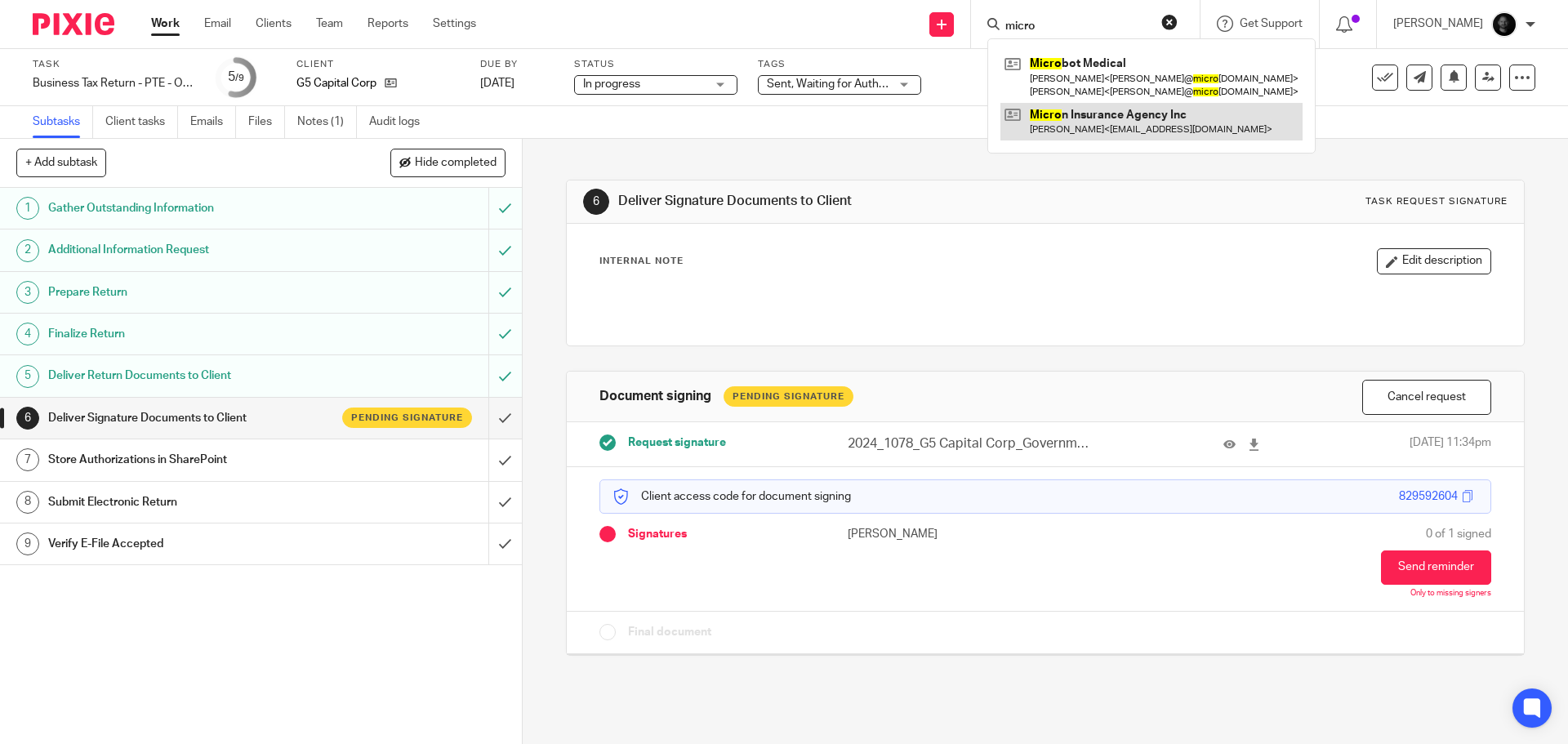
type input "micro"
click at [1143, 134] on link at bounding box center [1151, 122] width 302 height 37
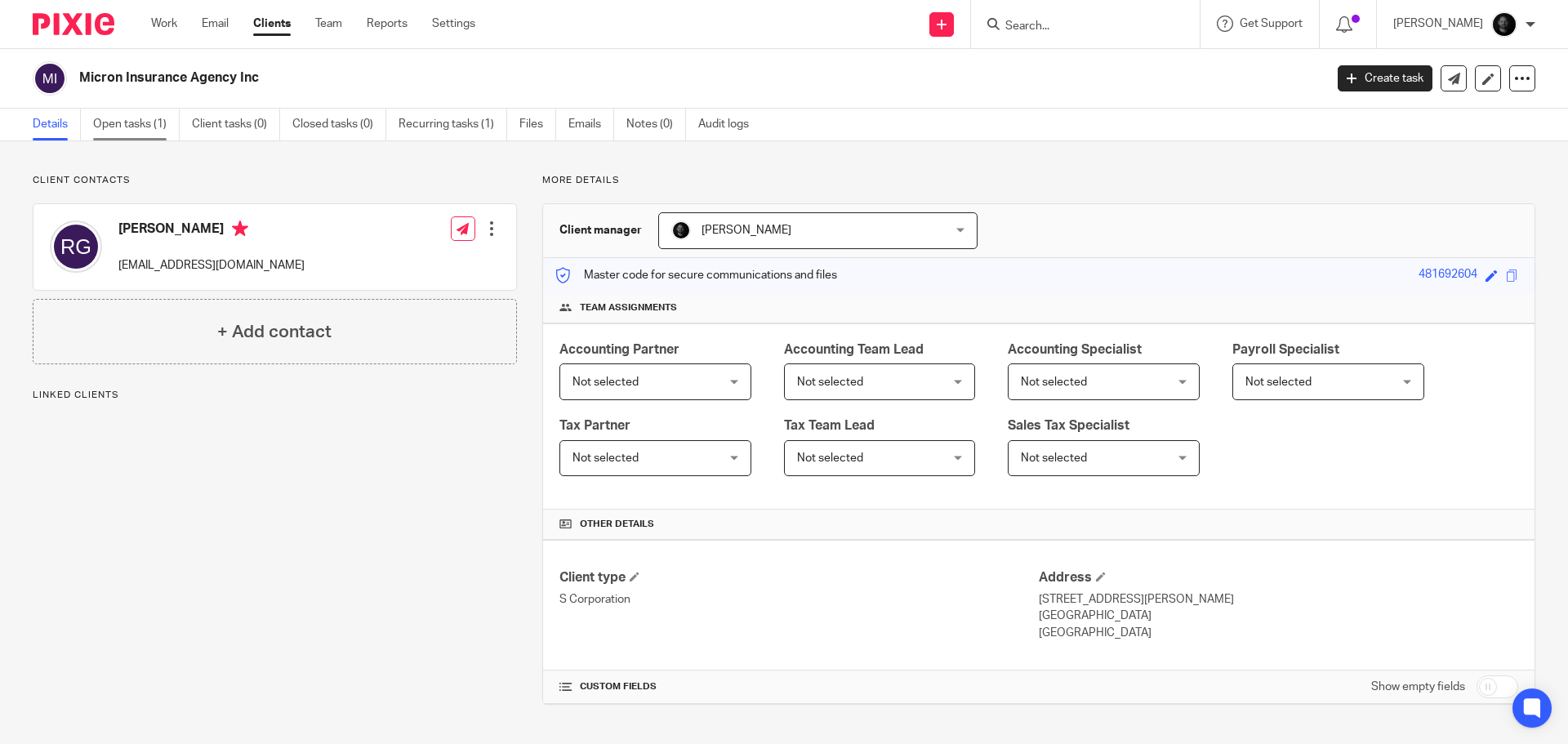
click at [158, 130] on link "Open tasks (1)" at bounding box center [136, 124] width 86 height 31
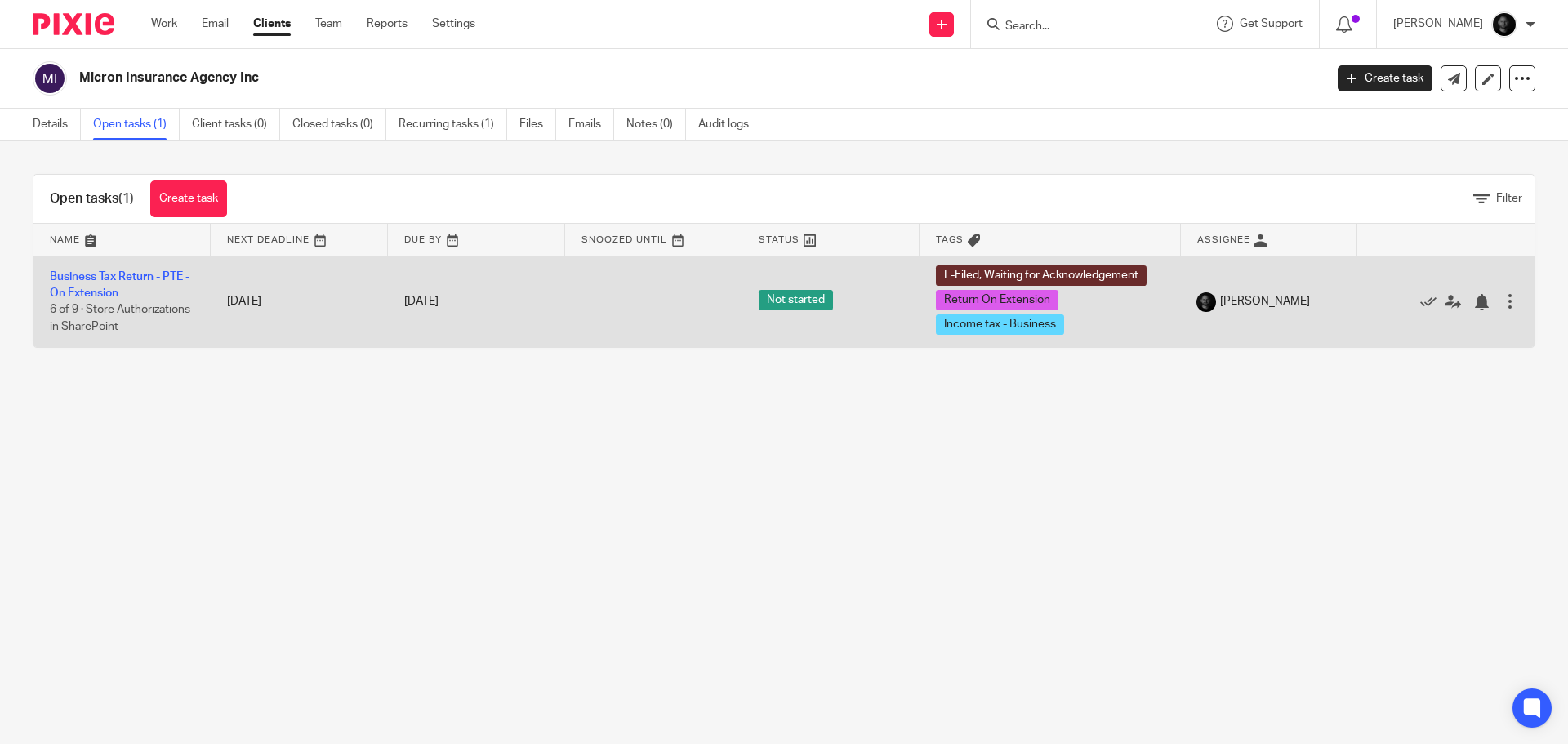
click at [112, 281] on td "Business Tax Return - PTE - On Extension 6 of 9 · Store Authorizations in Share…" at bounding box center [122, 302] width 177 height 90
click at [125, 276] on link "Business Tax Return - PTE - On Extension" at bounding box center [120, 285] width 139 height 27
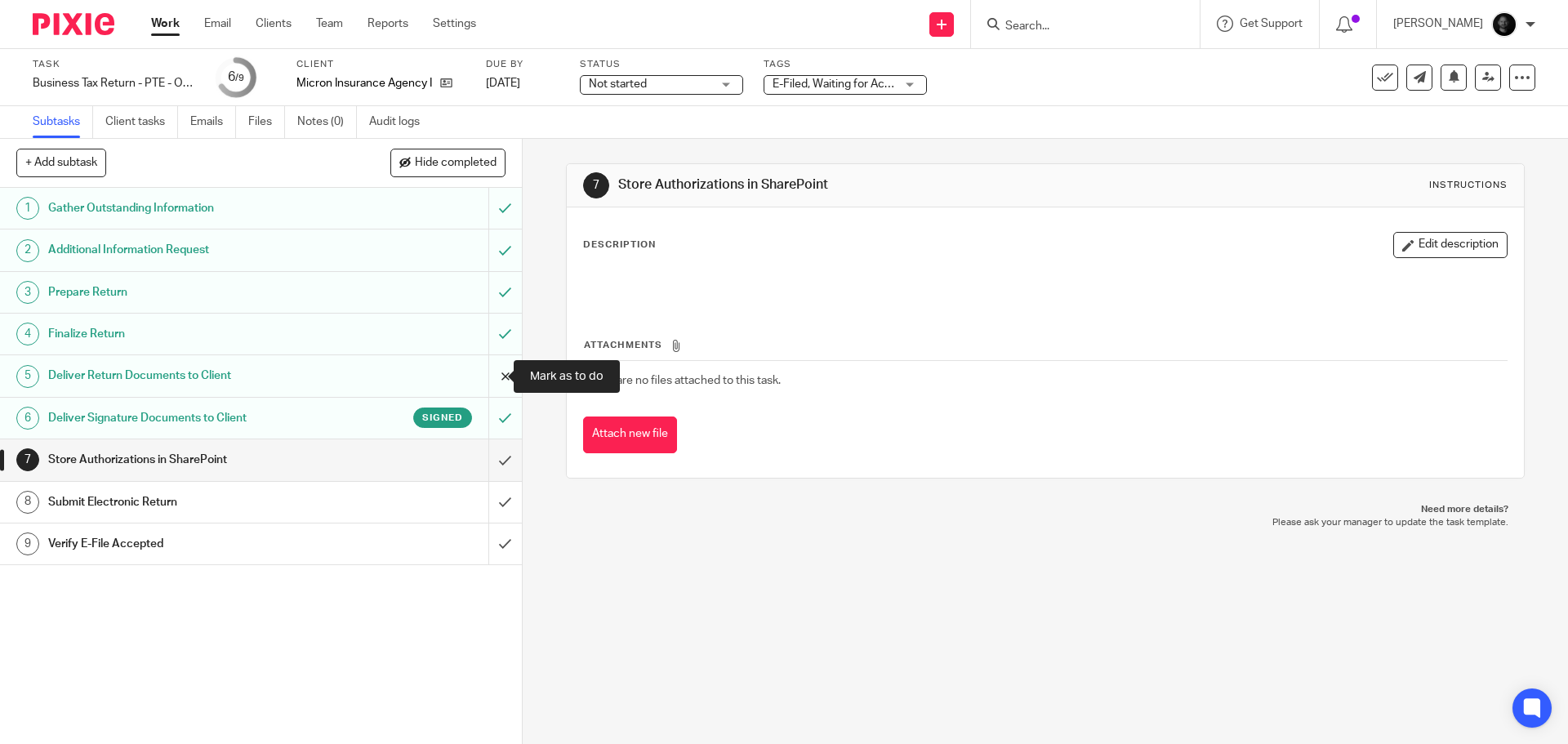
click at [491, 375] on input "submit" at bounding box center [261, 375] width 522 height 41
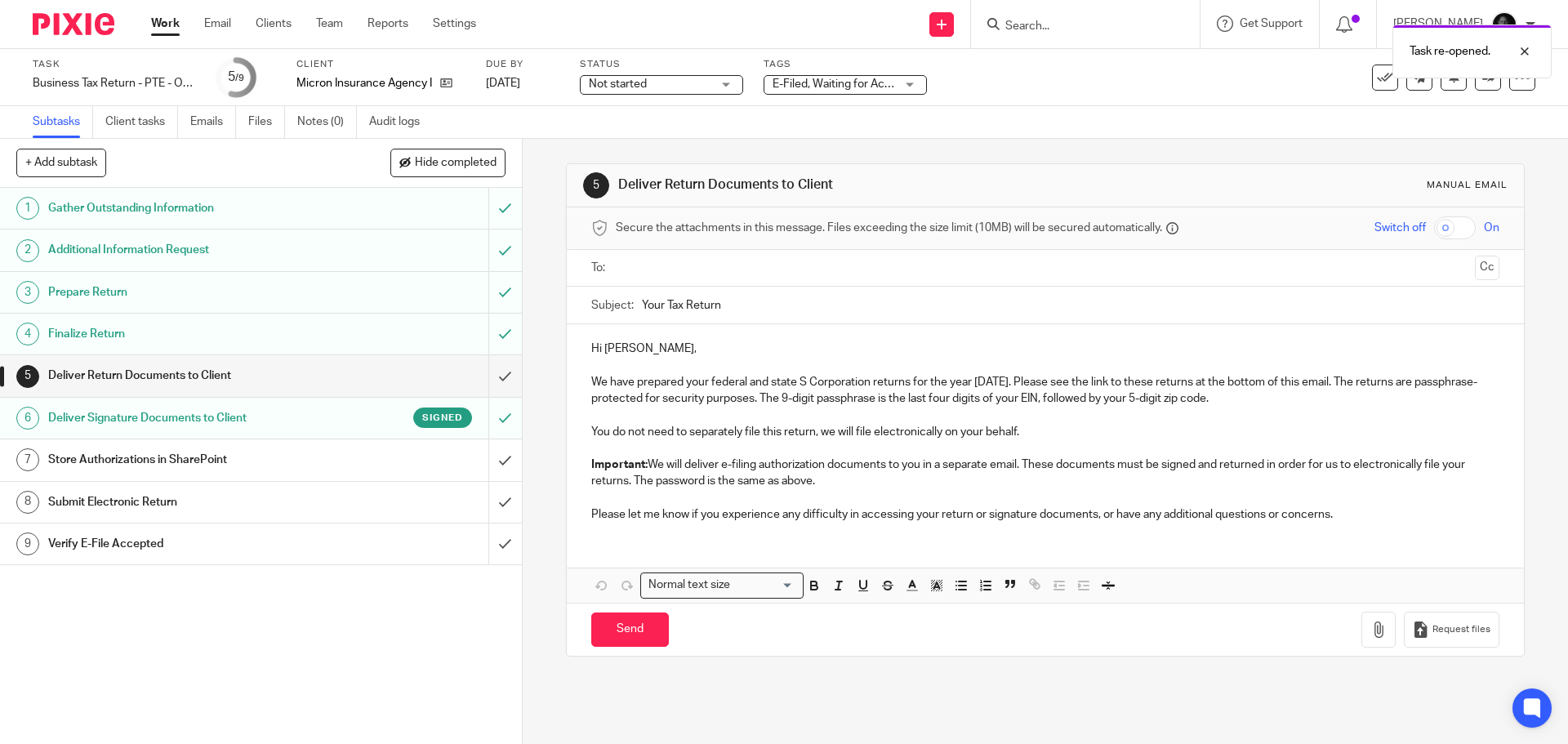
click at [741, 269] on input "text" at bounding box center [1044, 268] width 846 height 19
click at [1446, 228] on input "checkbox" at bounding box center [1455, 227] width 41 height 23
checkbox input "true"
click at [846, 322] on input "Your Tax Return" at bounding box center [1071, 309] width 857 height 36
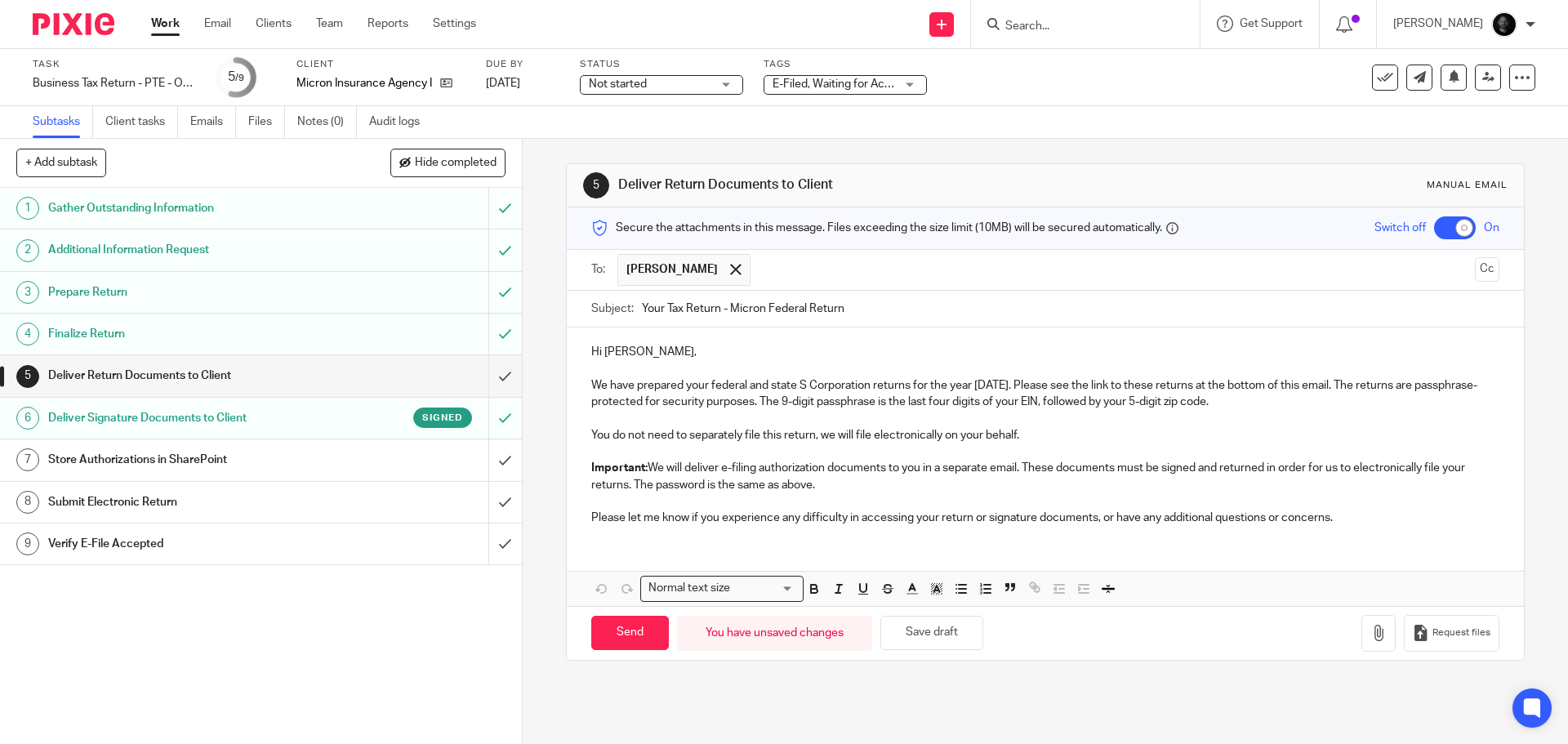
type input "Your Tax Return - Micron Federal Return"
click at [1268, 403] on p "We have prepared your federal and state S Corporation returns for the year [DAT…" at bounding box center [1044, 394] width 907 height 33
drag, startPoint x: 792, startPoint y: 386, endPoint x: 749, endPoint y: 389, distance: 43.1
click at [749, 389] on p "We have prepared your federal and state S Corporation returns for the year [DAT…" at bounding box center [1044, 394] width 907 height 33
drag, startPoint x: 1045, startPoint y: 435, endPoint x: 562, endPoint y: 433, distance: 483.0
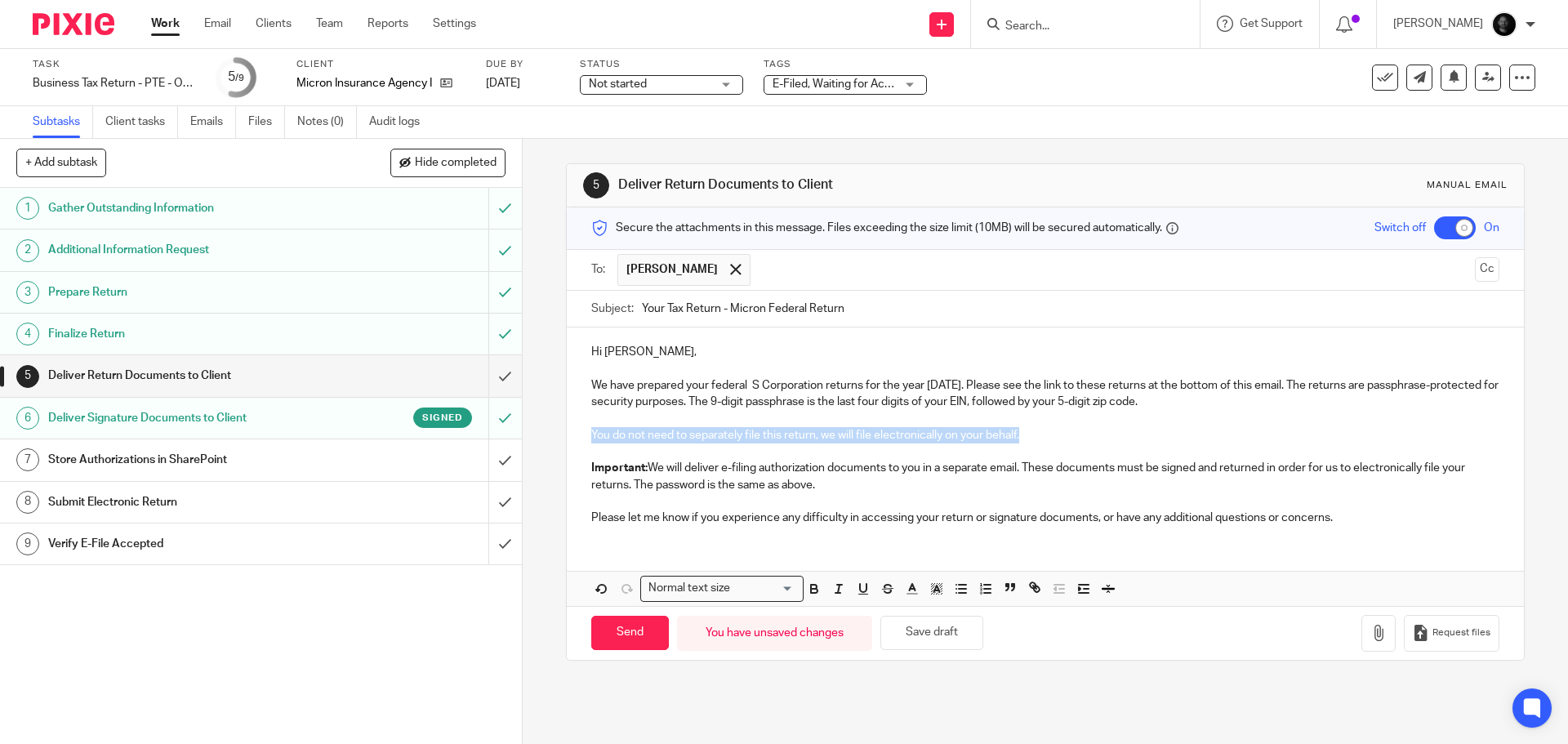
click at [567, 433] on div "Hi Ronald, We have prepared your federal S Corporation returns for the year 202…" at bounding box center [1044, 432] width 956 height 211
drag, startPoint x: 834, startPoint y: 481, endPoint x: 849, endPoint y: 482, distance: 15.0
click at [835, 480] on p "Important: We will deliver e-filing authorization documents to you in a separat…" at bounding box center [1044, 476] width 907 height 33
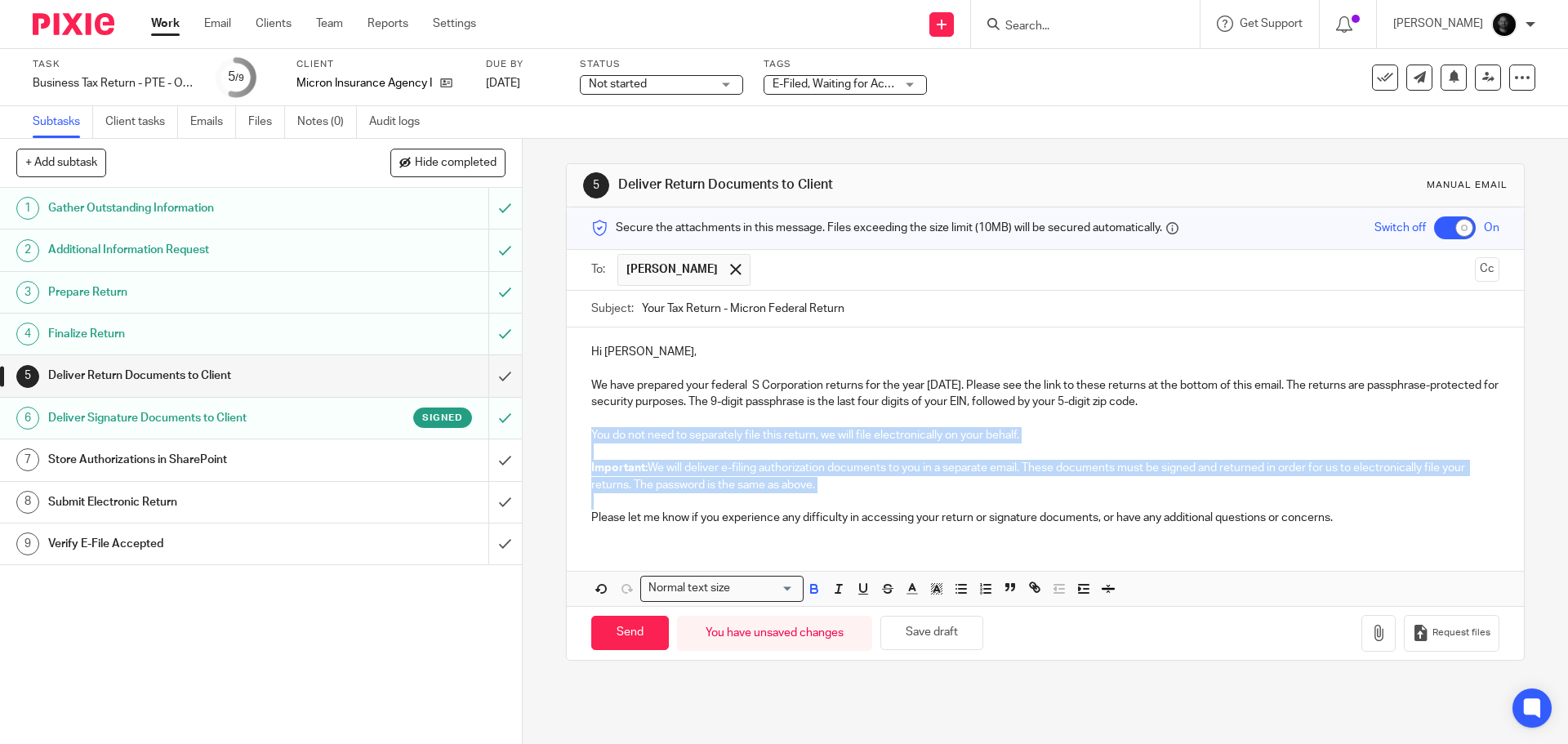
drag, startPoint x: 953, startPoint y: 493, endPoint x: 526, endPoint y: 440, distance: 430.3
click at [526, 440] on div "5 Deliver Return Documents to Client Manual email Secure the attachments in thi…" at bounding box center [1045, 441] width 1045 height 605
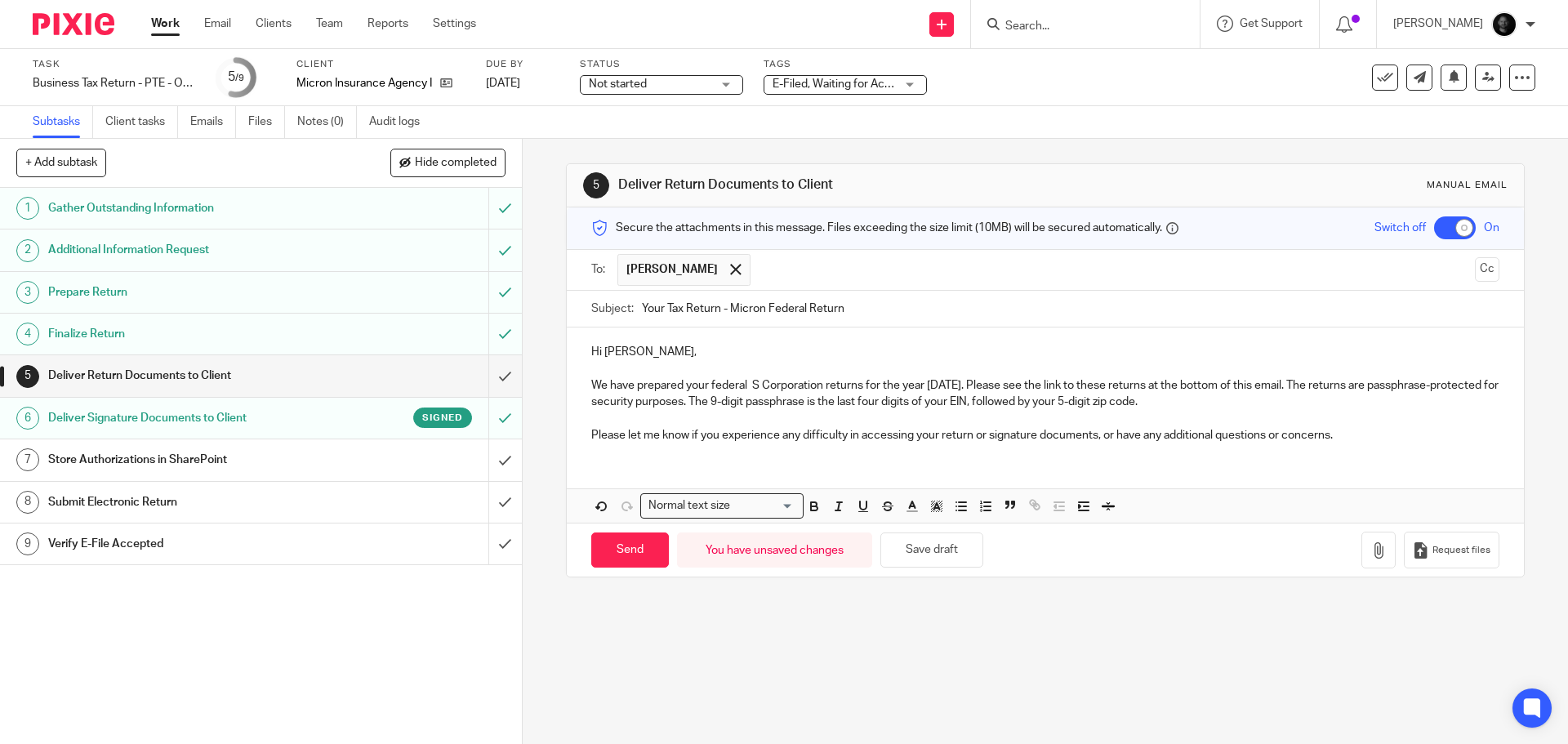
click at [1207, 404] on p "We have prepared your federal S Corporation returns for the year 2024. Please s…" at bounding box center [1044, 394] width 907 height 33
click at [584, 379] on div "Hi Ronald, We have prepared your federal S Corporation returns for the year 202…" at bounding box center [1044, 391] width 956 height 128
click at [1475, 277] on button "Cc" at bounding box center [1487, 269] width 25 height 25
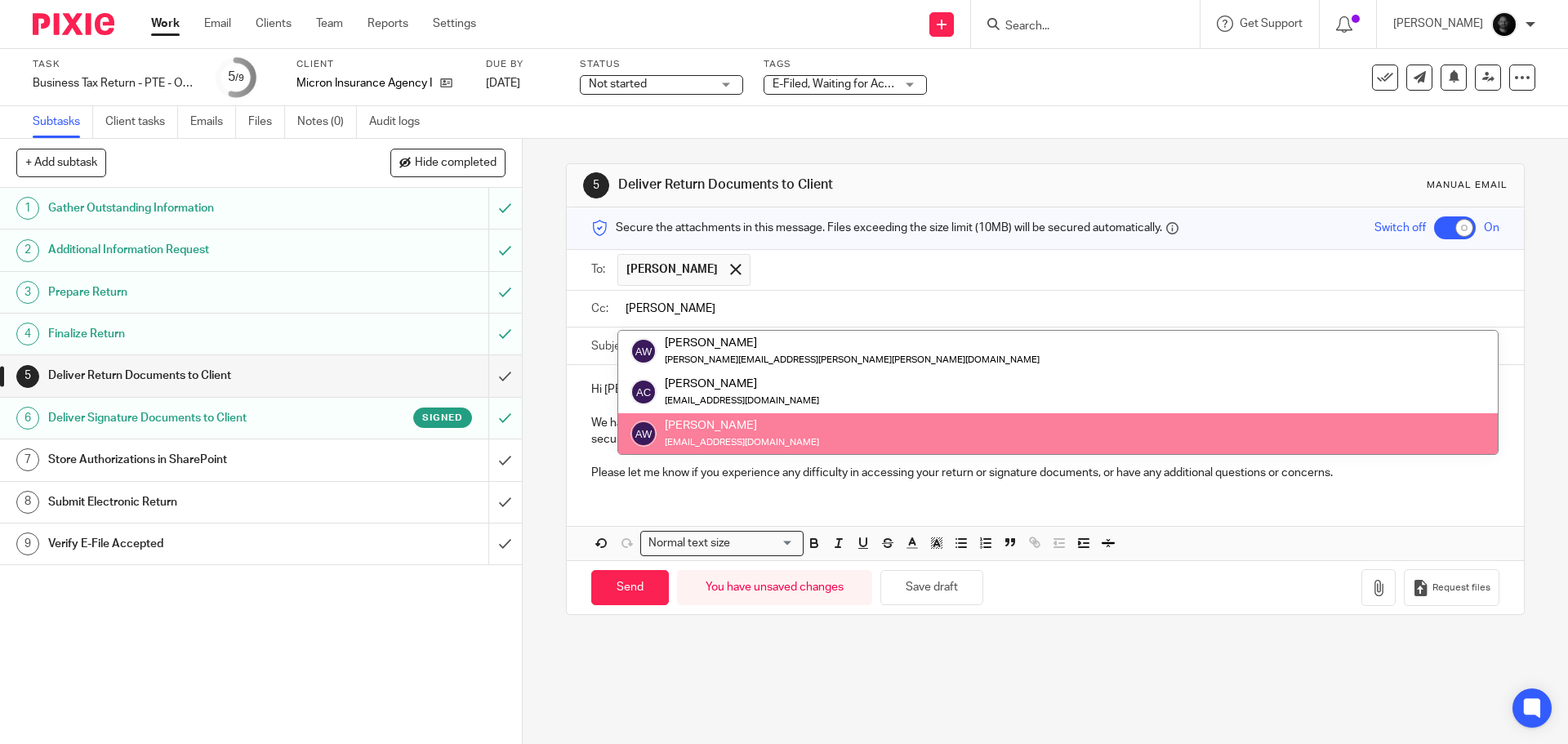
type input "alex"
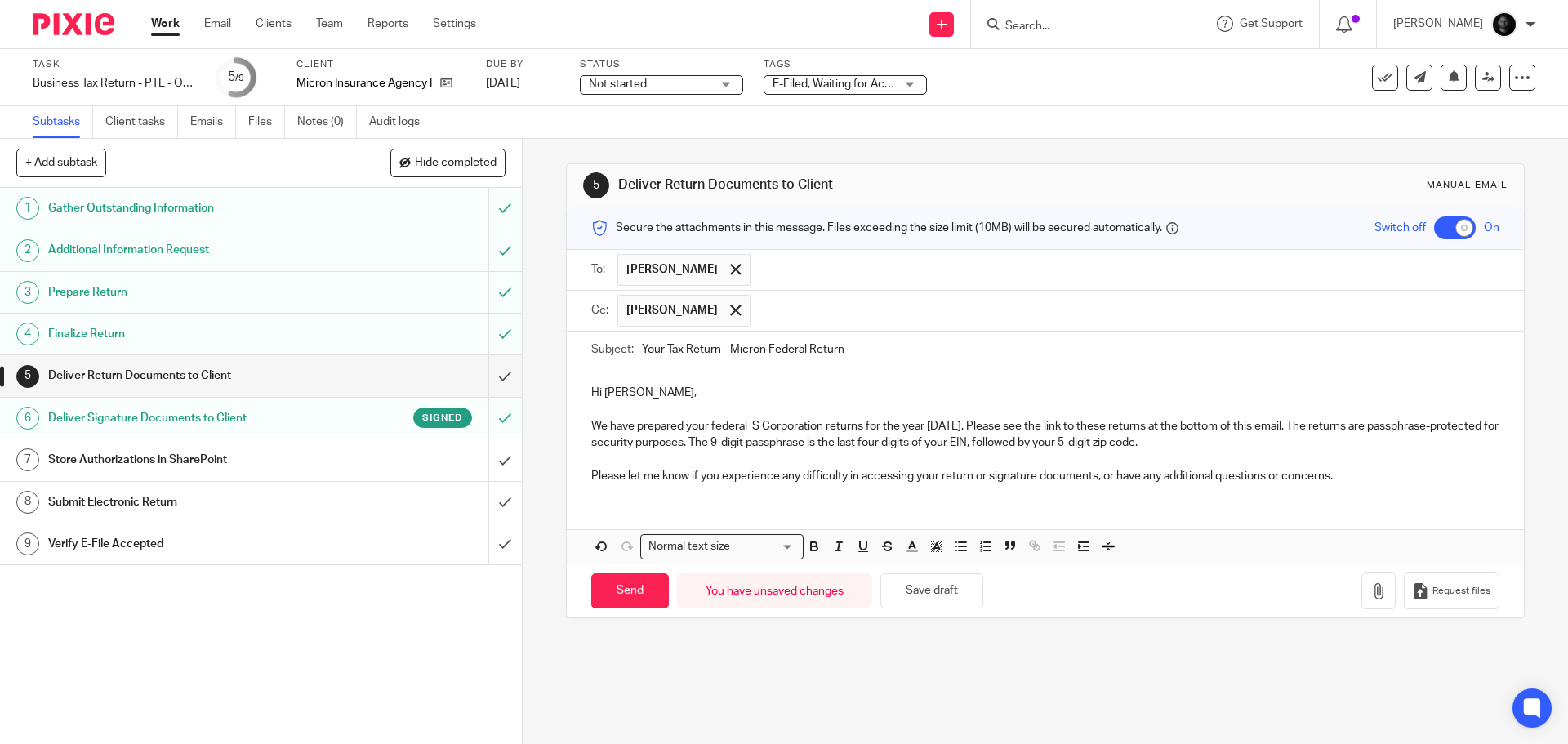
click at [591, 424] on p "We have prepared your federal S Corporation returns for the year 2024. Please s…" at bounding box center [1044, 434] width 907 height 33
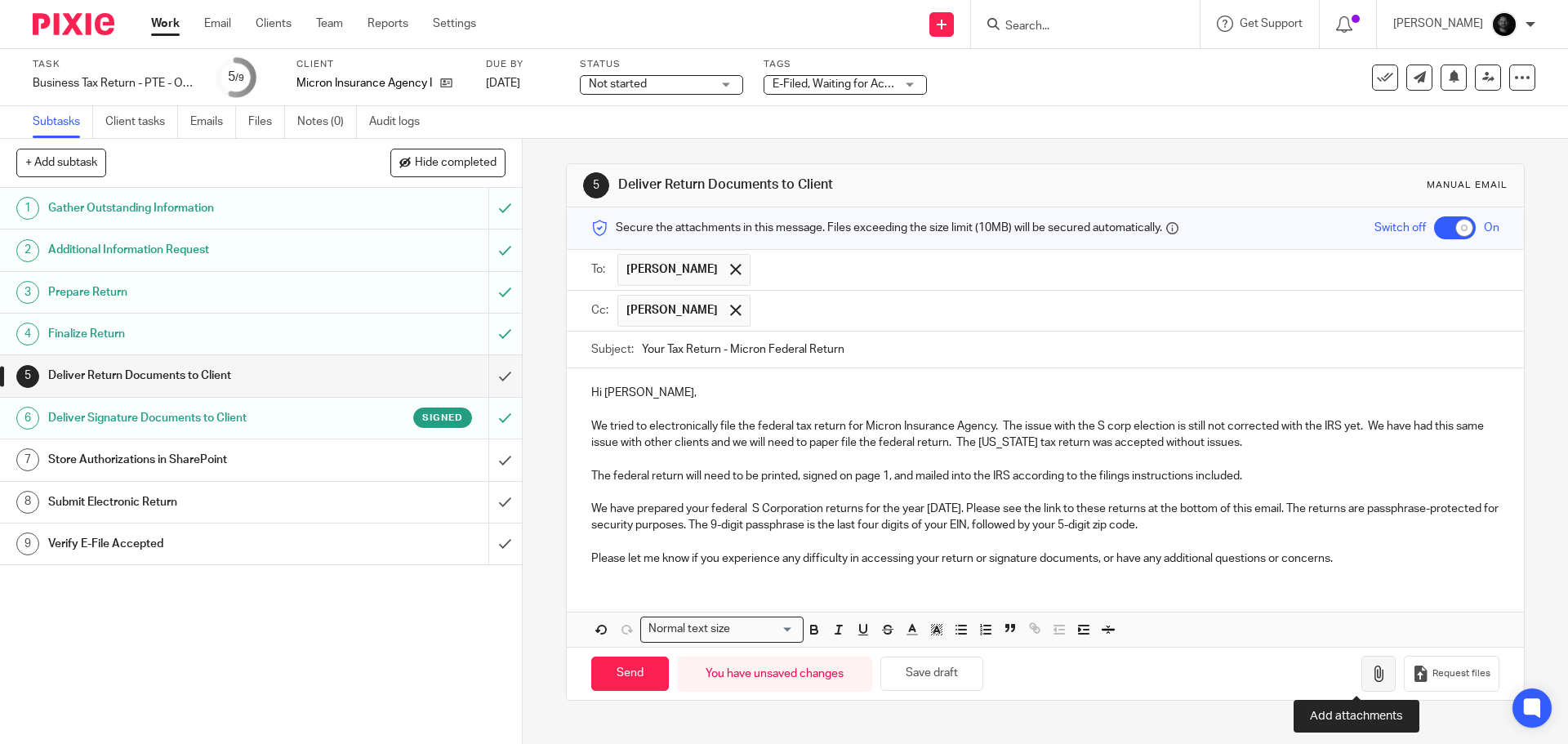
click at [1371, 681] on icon "button" at bounding box center [1379, 673] width 17 height 17
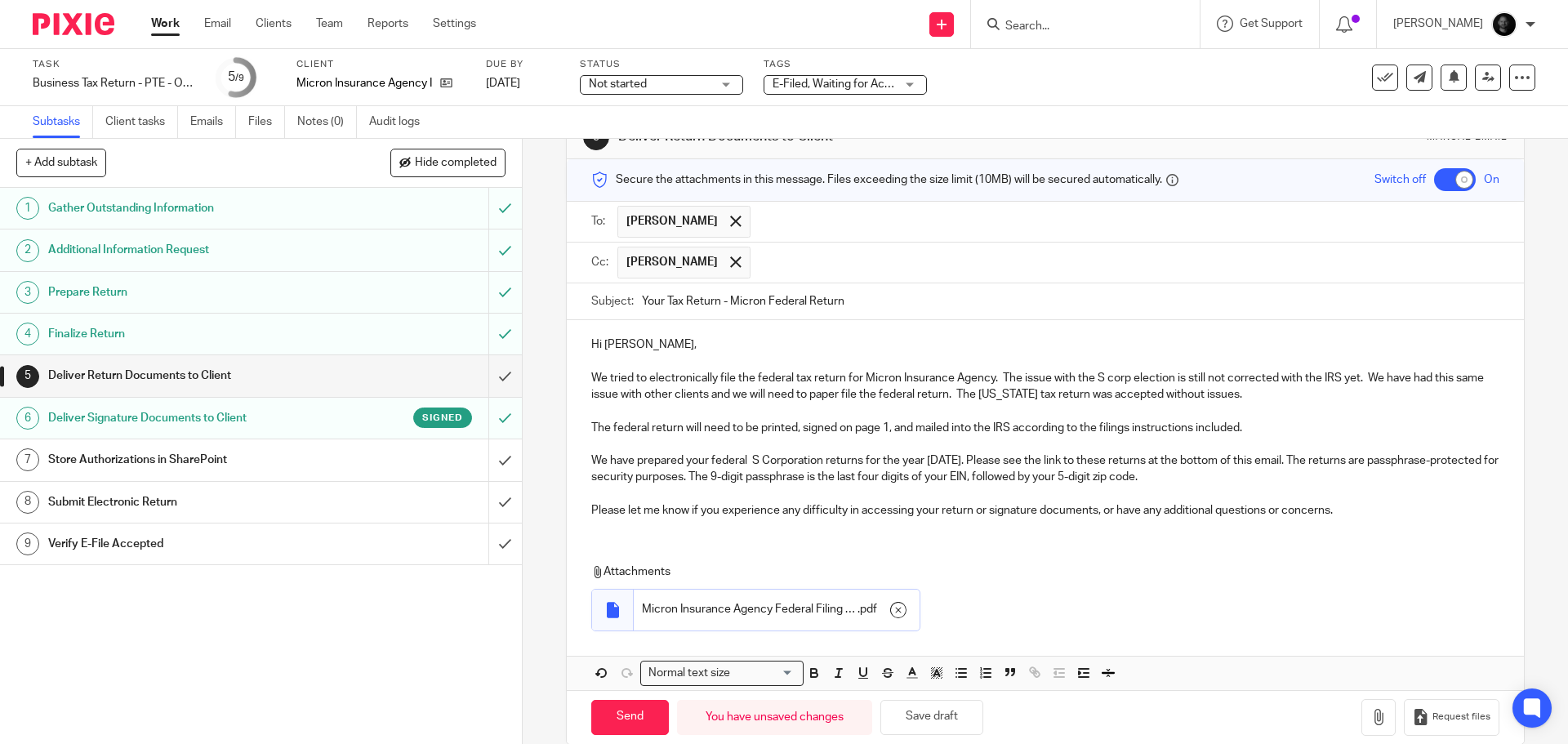
scroll to position [74, 0]
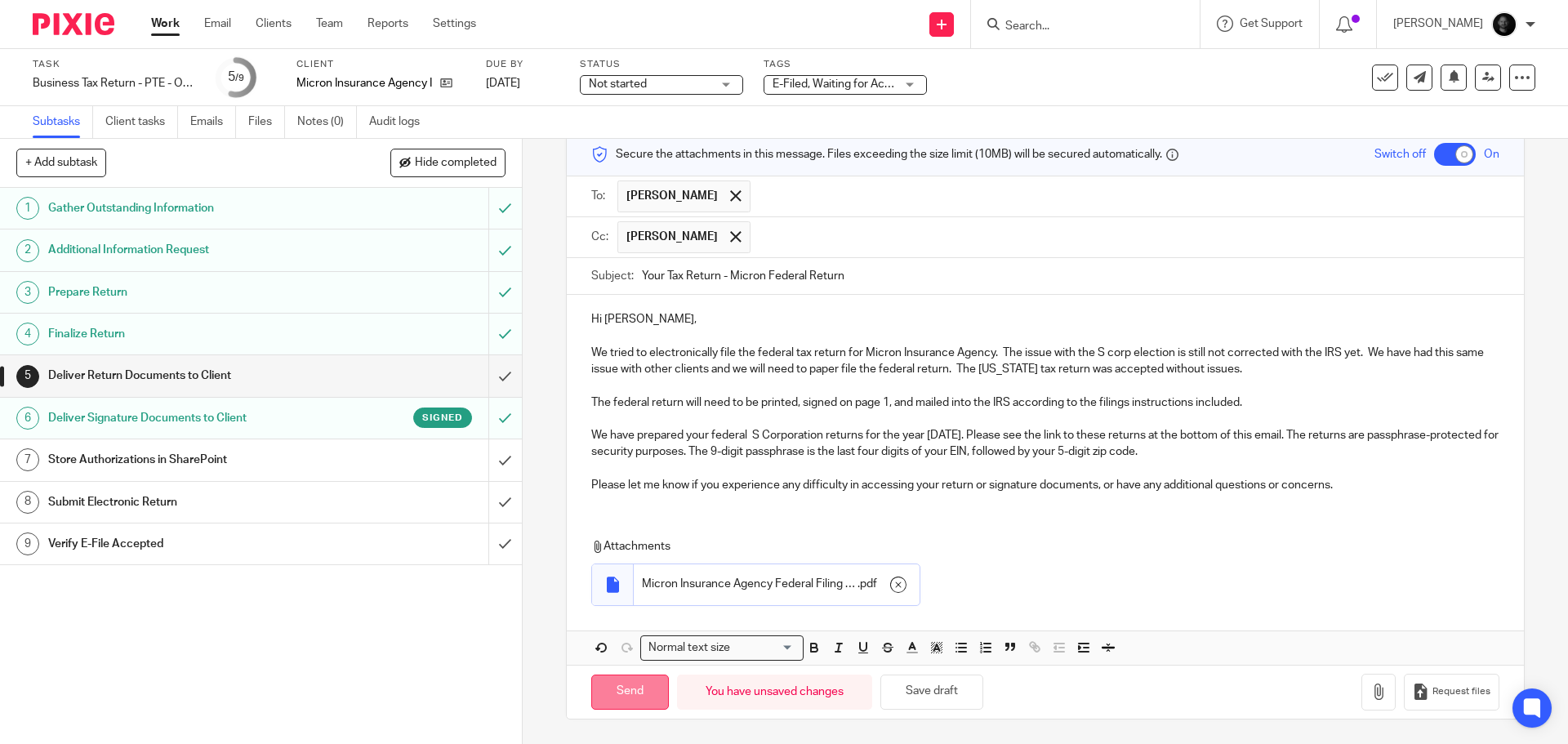
click at [604, 690] on input "Send" at bounding box center [630, 692] width 77 height 35
checkbox input "false"
type input "Sent"
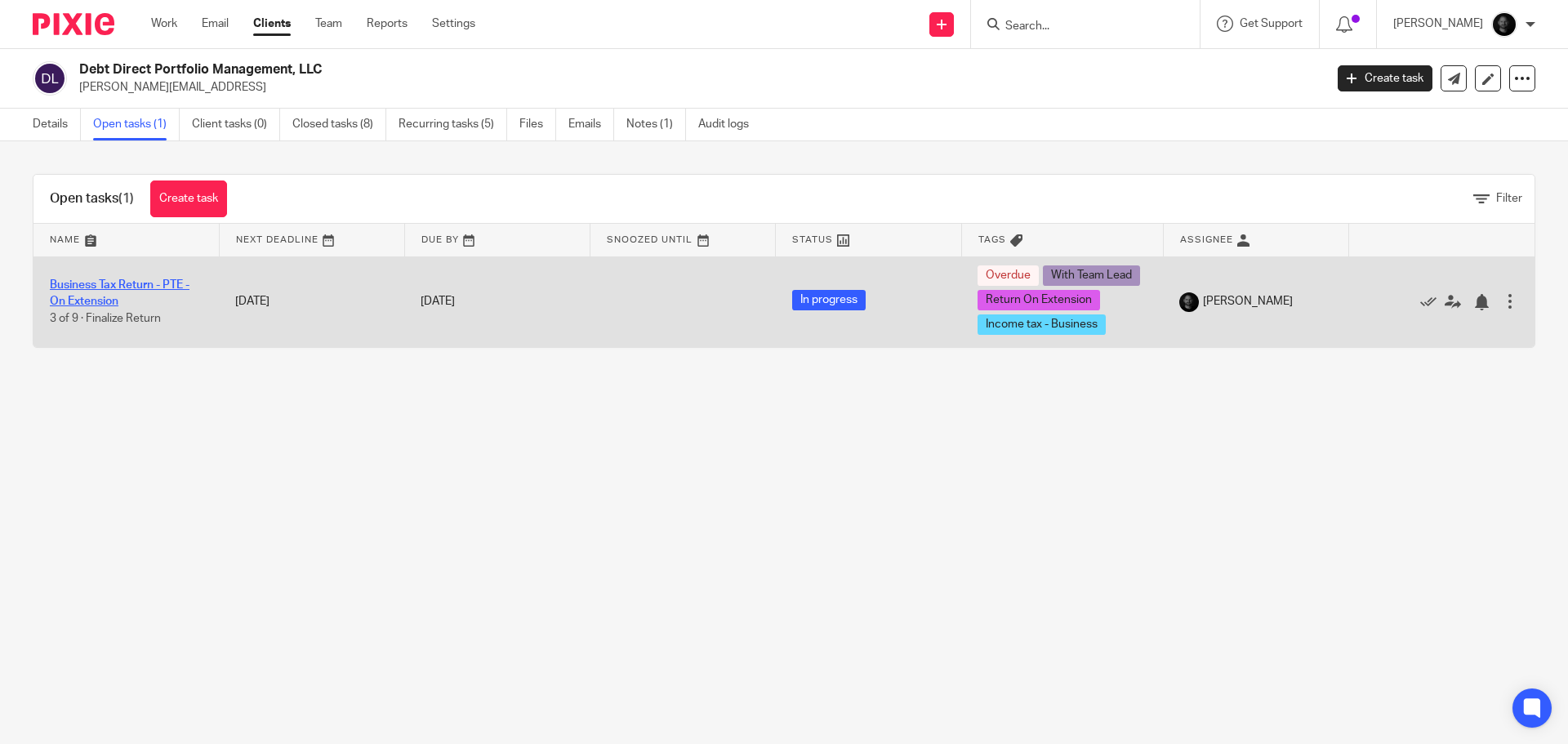
click at [149, 281] on link "Business Tax Return - PTE - On Extension" at bounding box center [120, 293] width 139 height 27
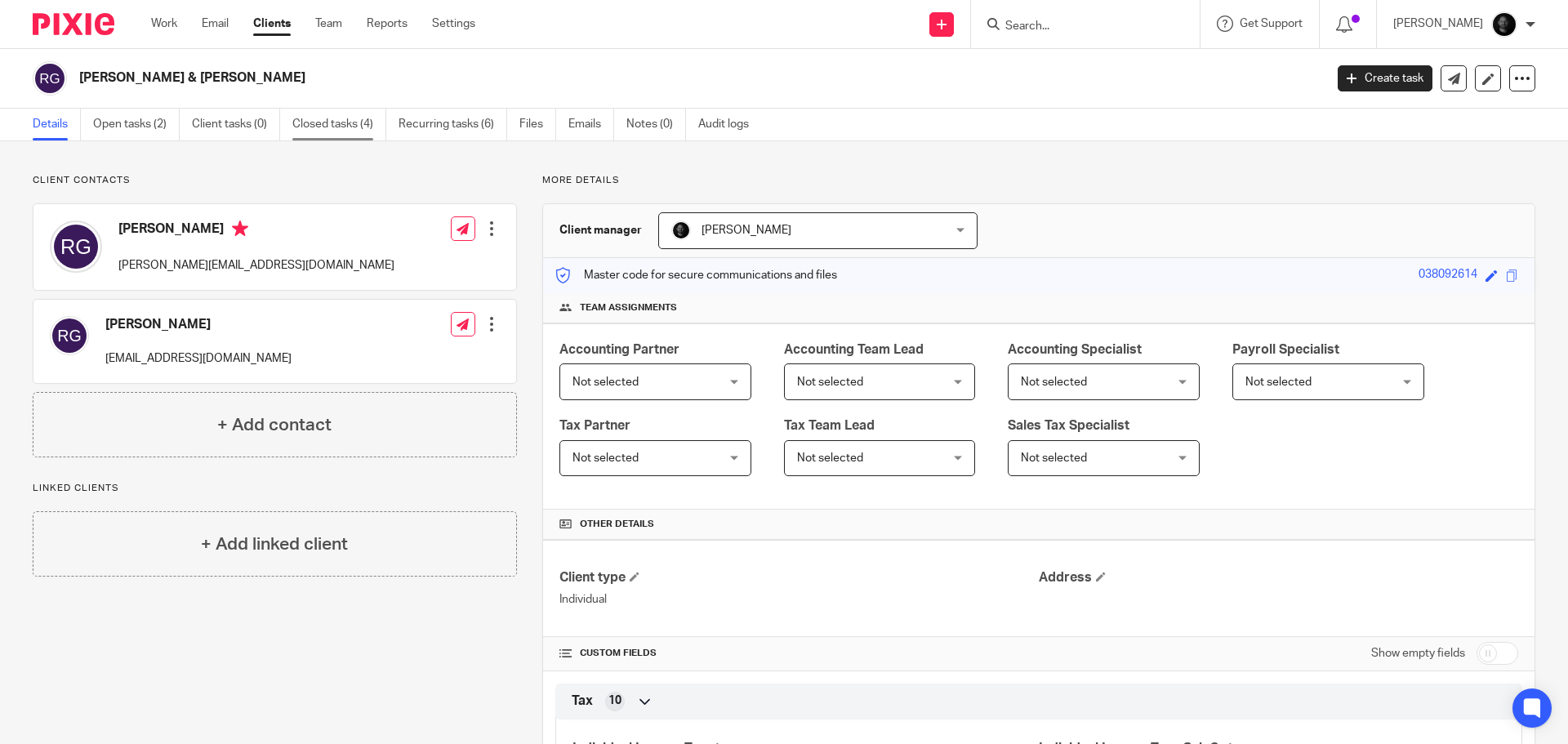
click at [343, 122] on link "Closed tasks (4)" at bounding box center [339, 124] width 94 height 31
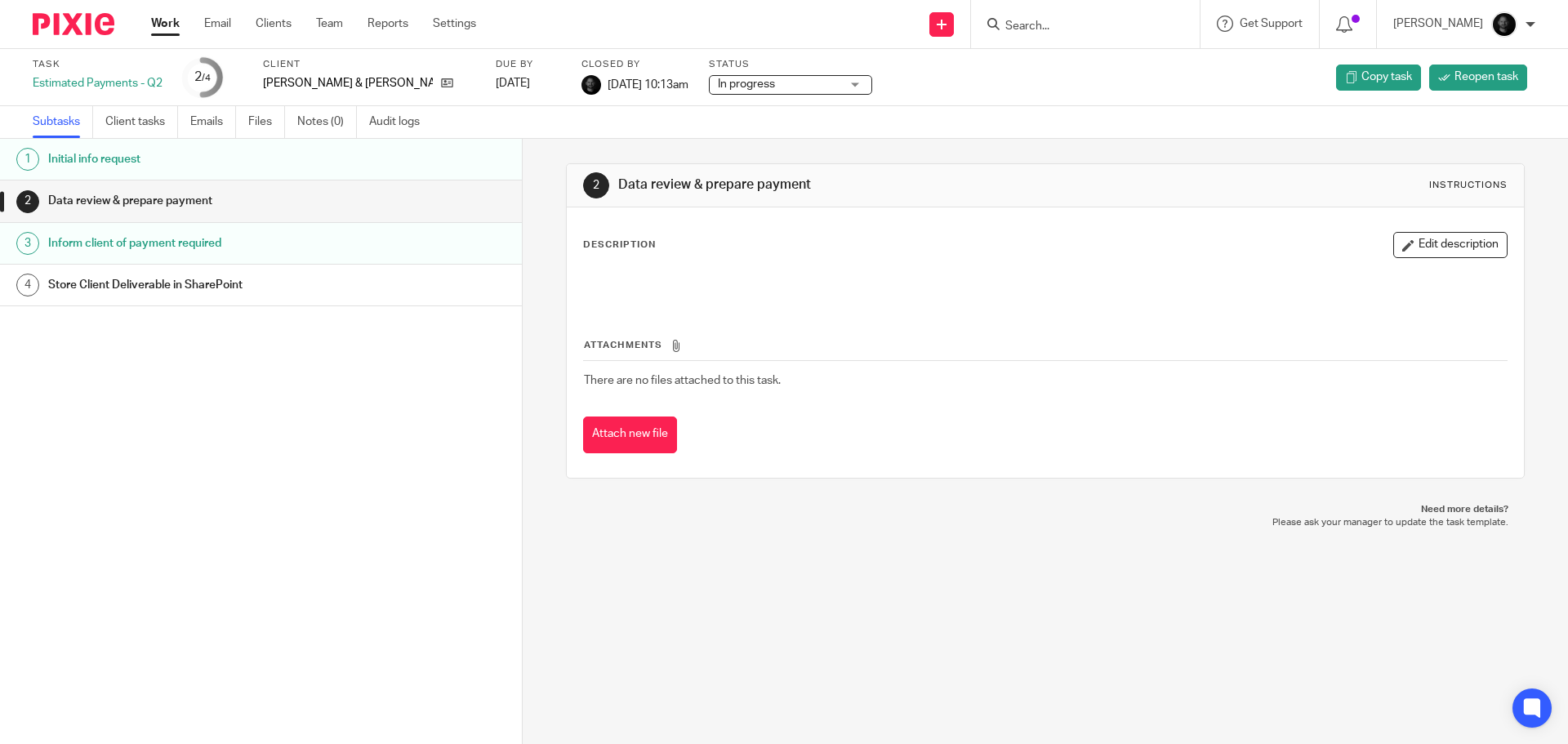
click at [139, 237] on h1 "Inform client of payment required" at bounding box center [200, 243] width 305 height 25
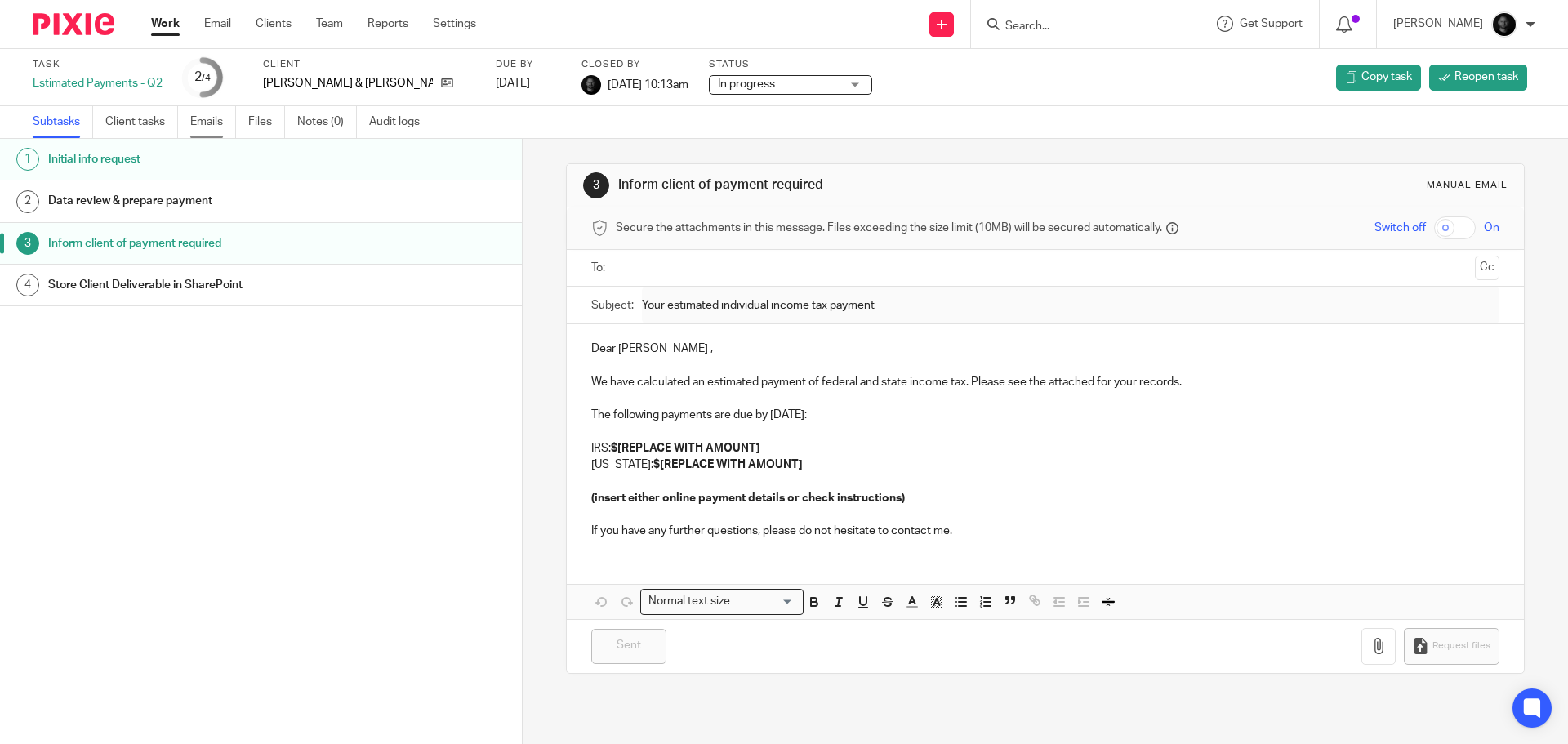
click at [210, 124] on link "Emails" at bounding box center [213, 122] width 46 height 31
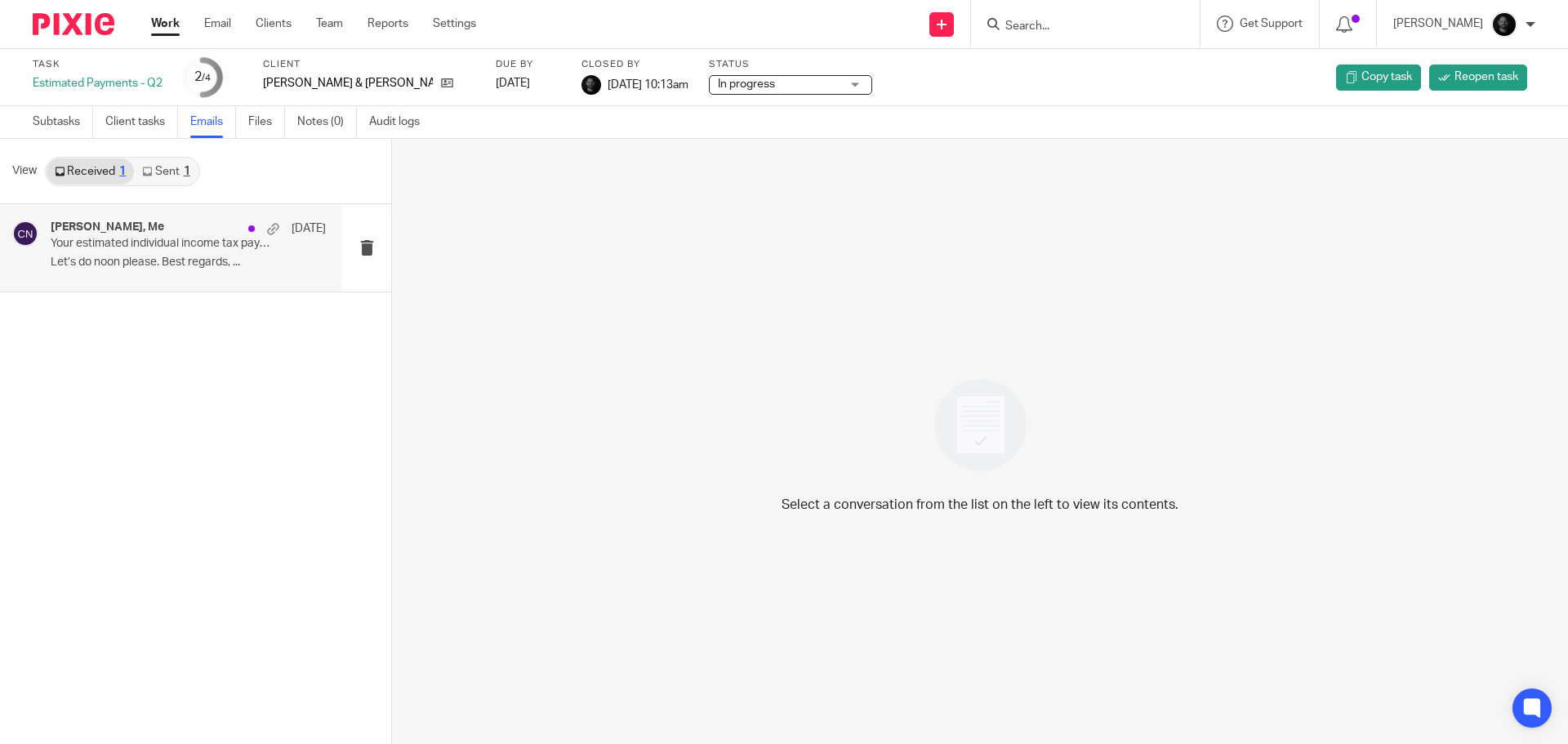
click at [157, 262] on p "Let’s do noon please. Best regards, ..." at bounding box center [188, 263] width 276 height 14
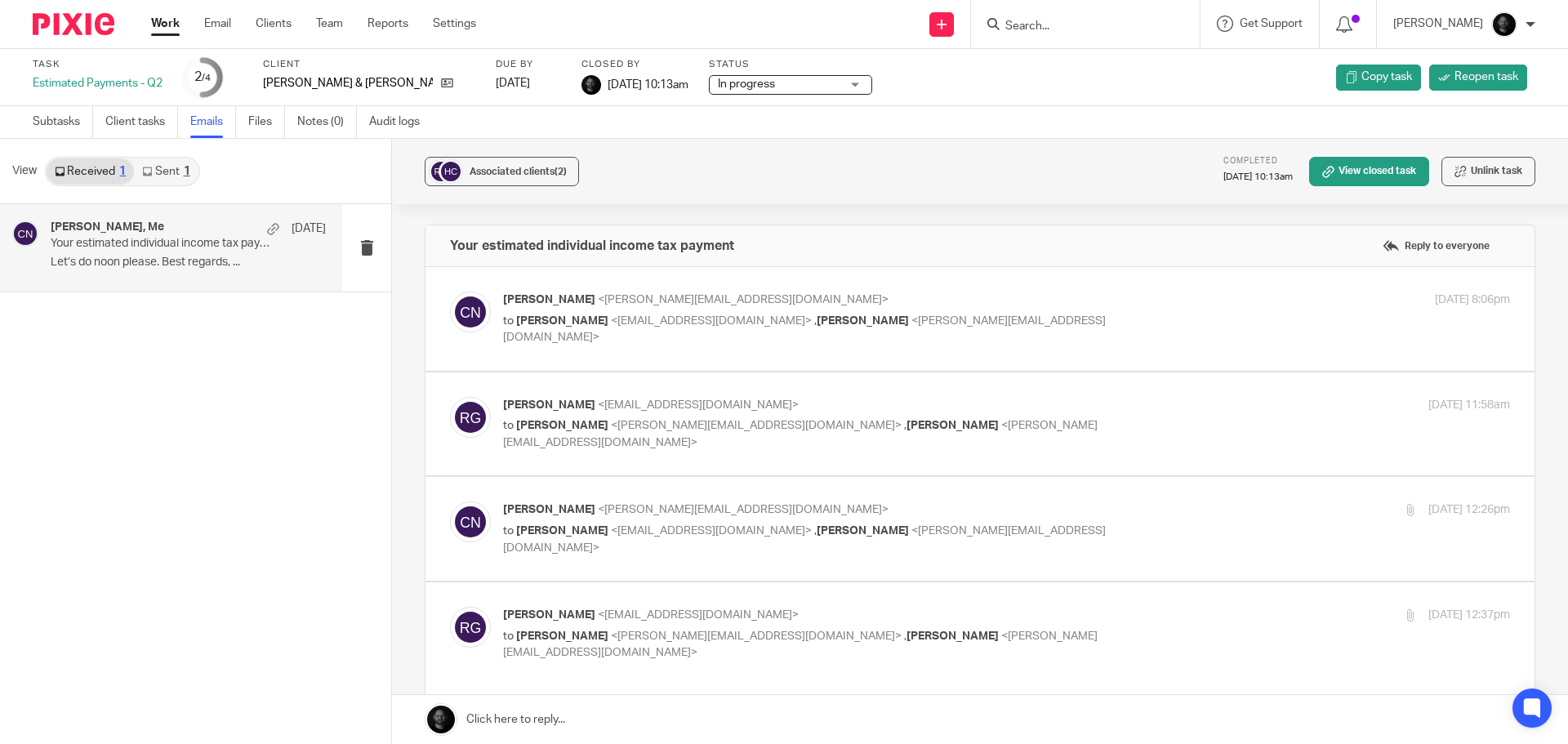
click at [661, 320] on span "<[EMAIL_ADDRESS][DOMAIN_NAME]>" at bounding box center [711, 321] width 201 height 12
checkbox input "true"
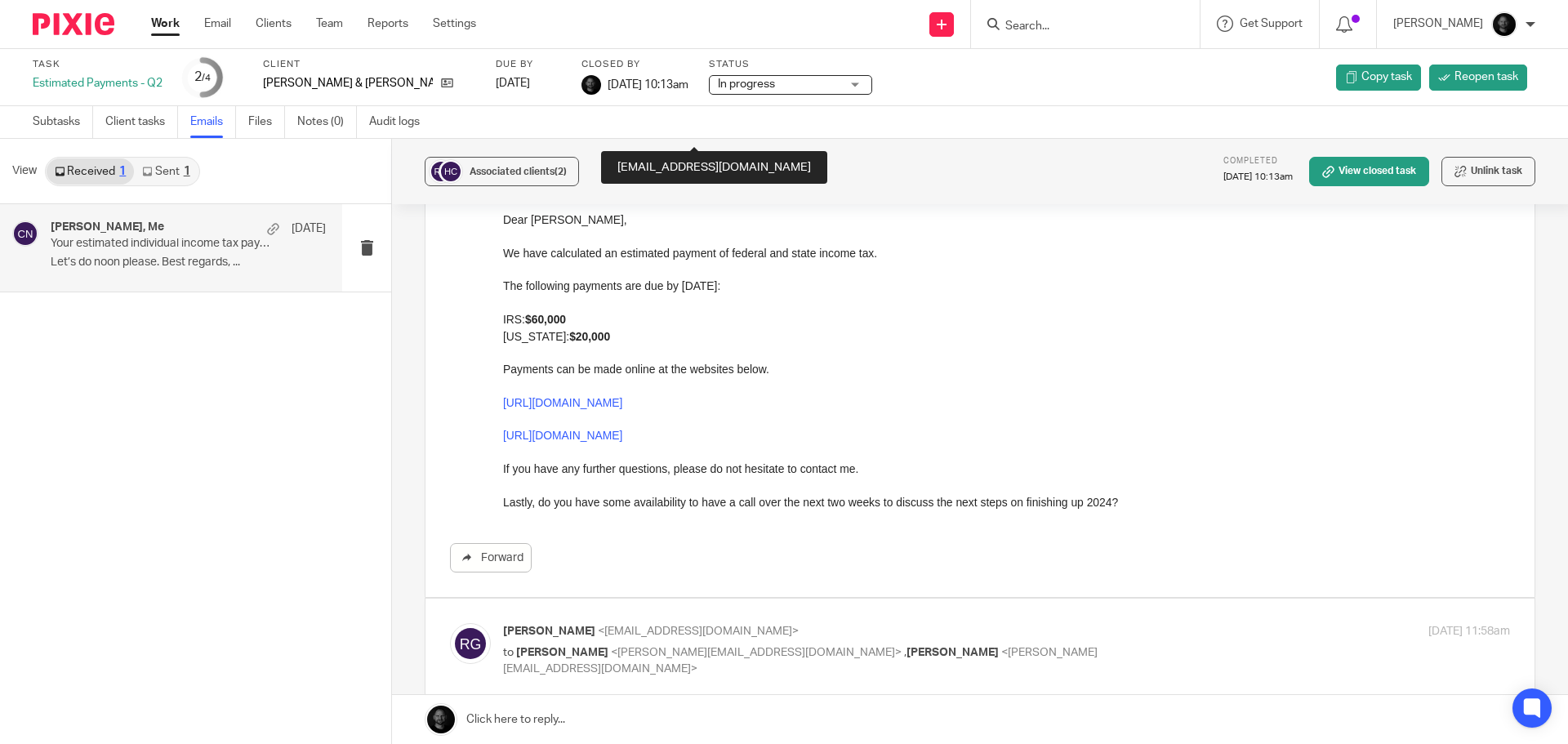
scroll to position [245, 0]
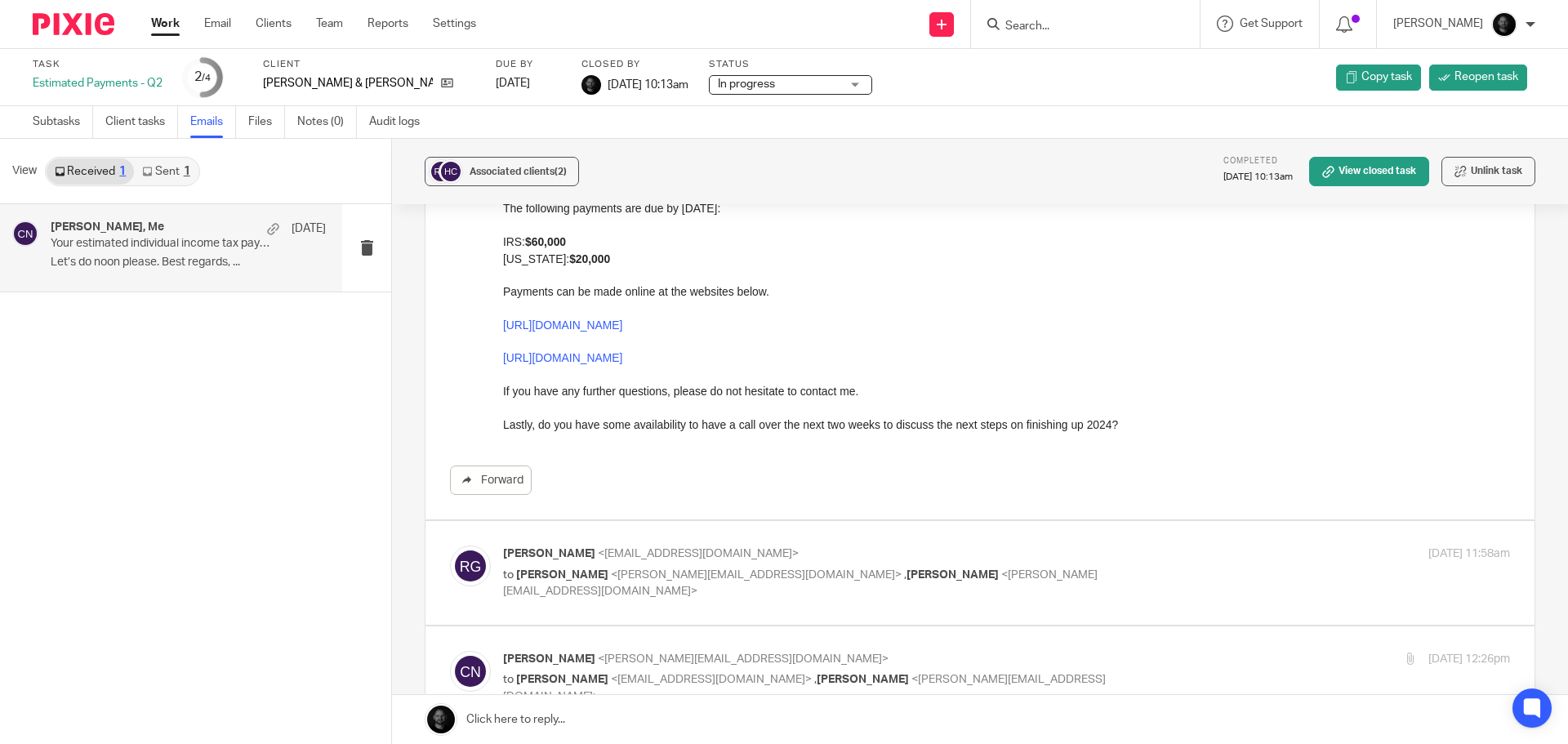
click at [604, 585] on div "Ronnie G <ronnieg@scratchbakerycafe.com> to Chris Nowicki <chris@getexact.com> …" at bounding box center [1006, 572] width 1007 height 55
checkbox input "true"
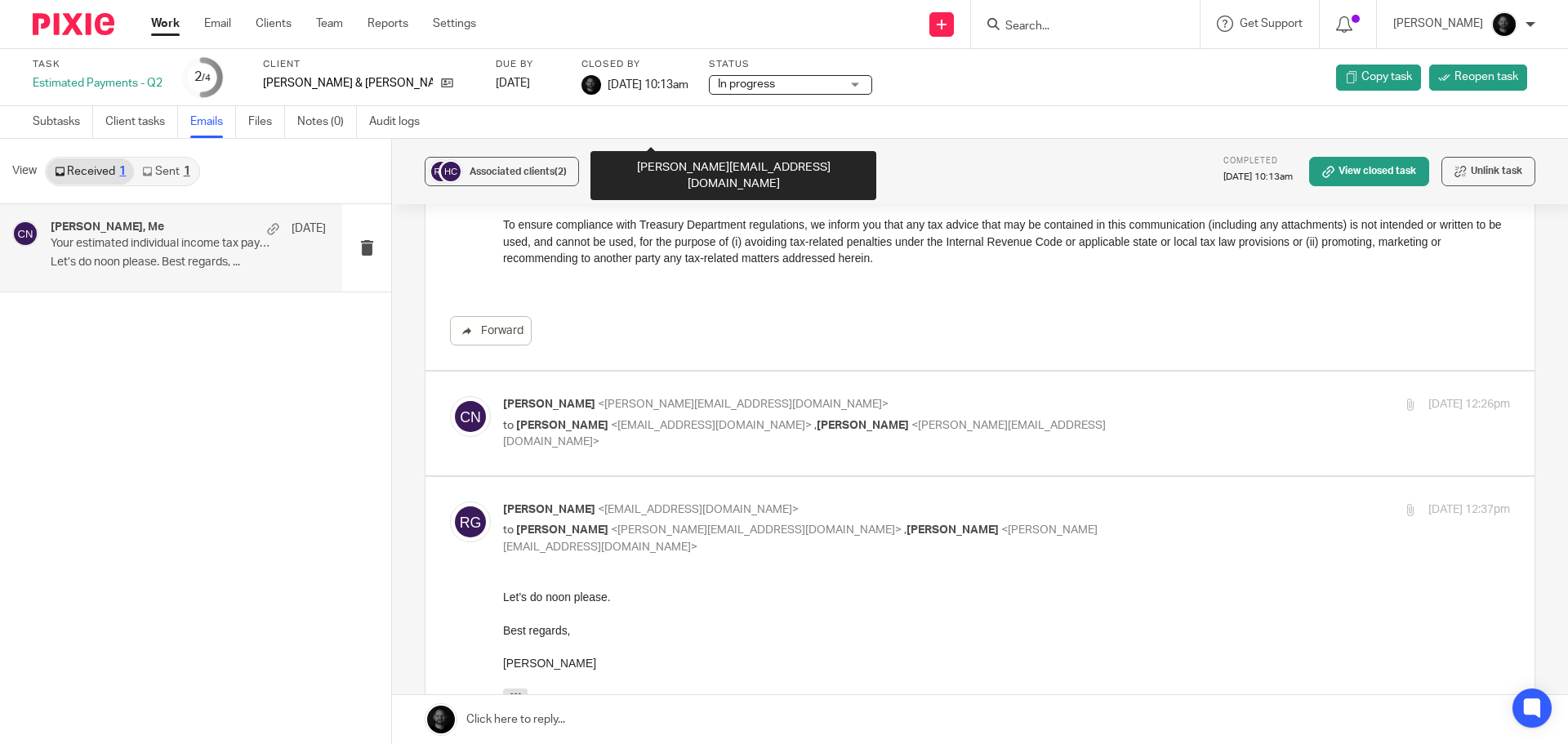
scroll to position [1633, 0]
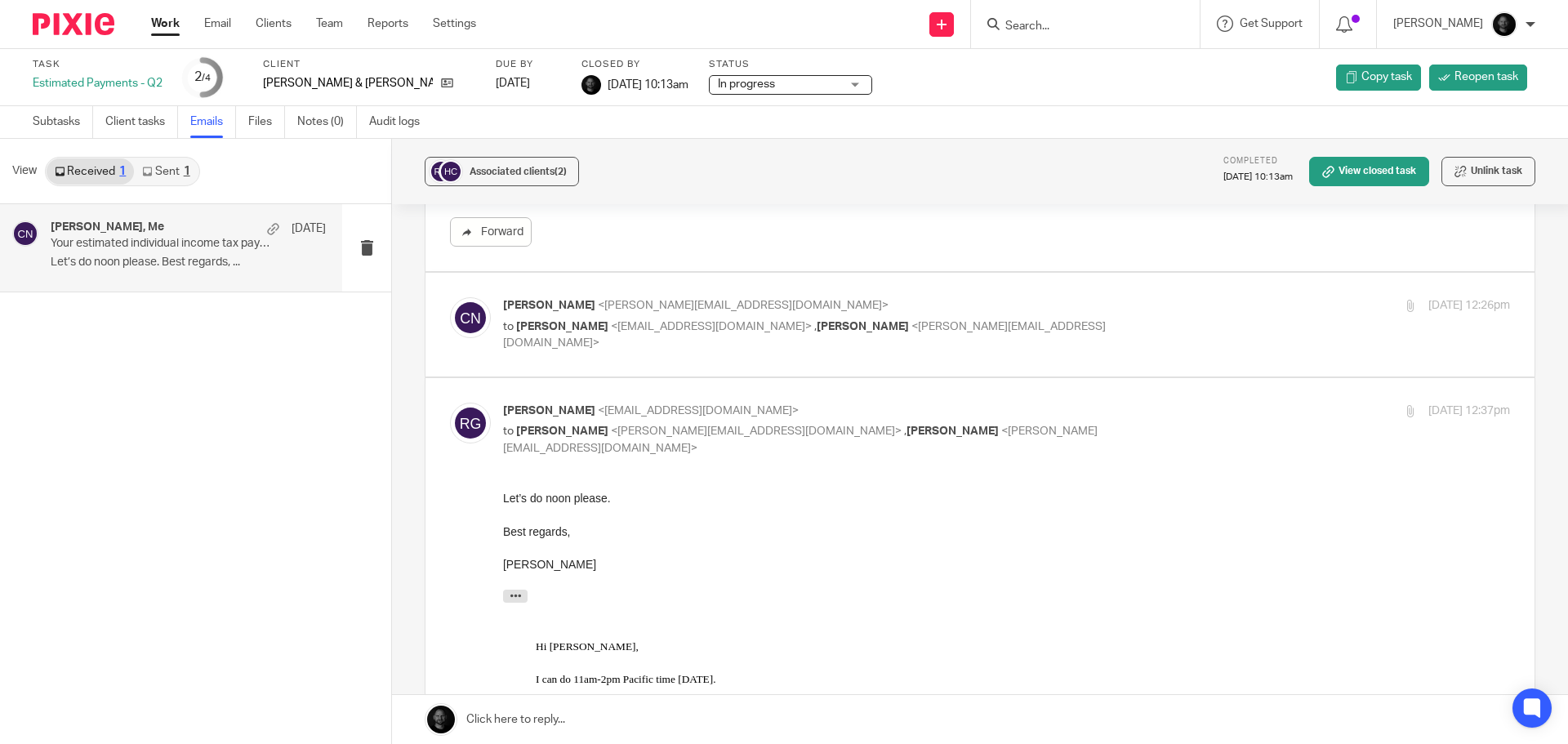
click at [611, 329] on span "<ronnieg@scratchbakerycafe.com>" at bounding box center [711, 326] width 201 height 12
checkbox input "true"
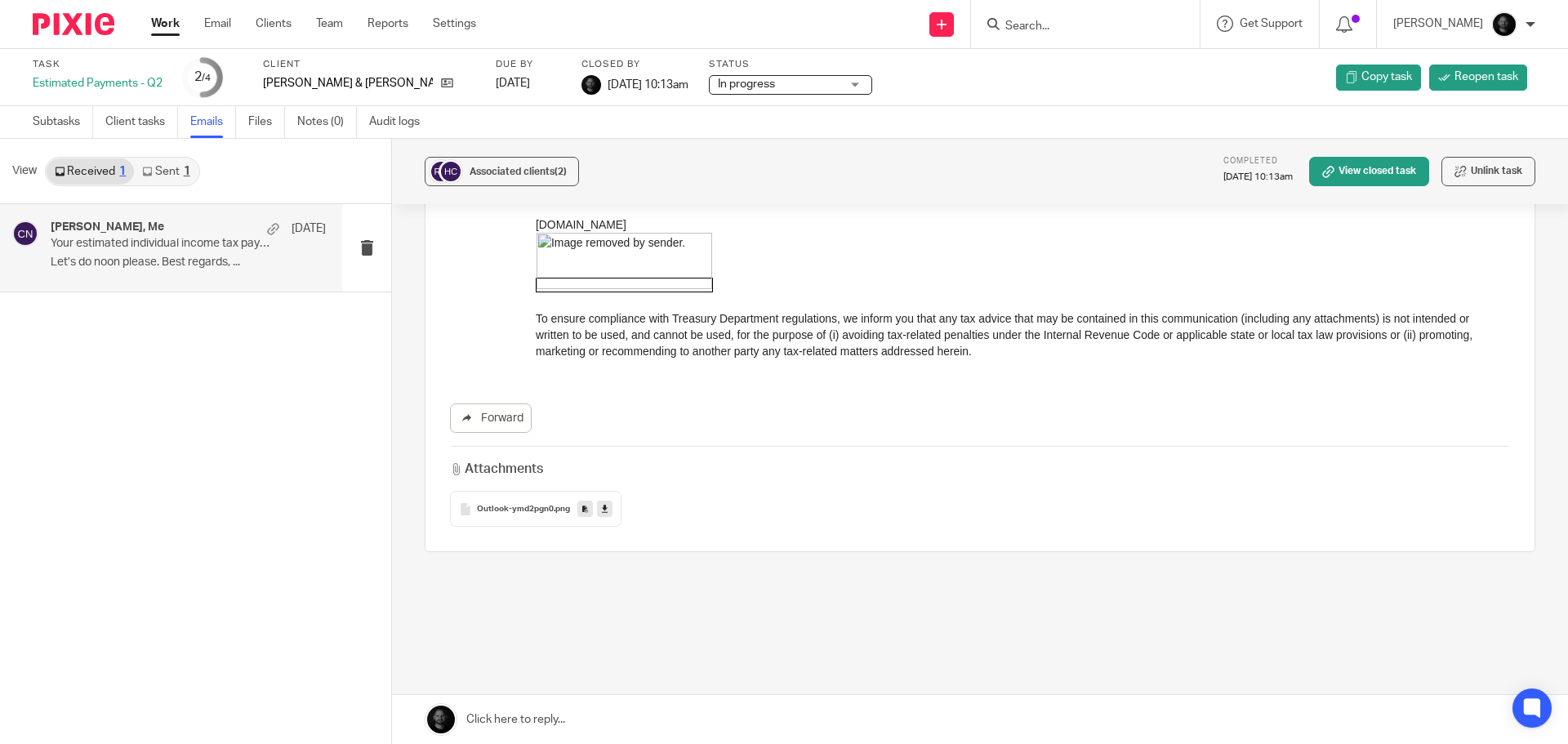
scroll to position [5065, 0]
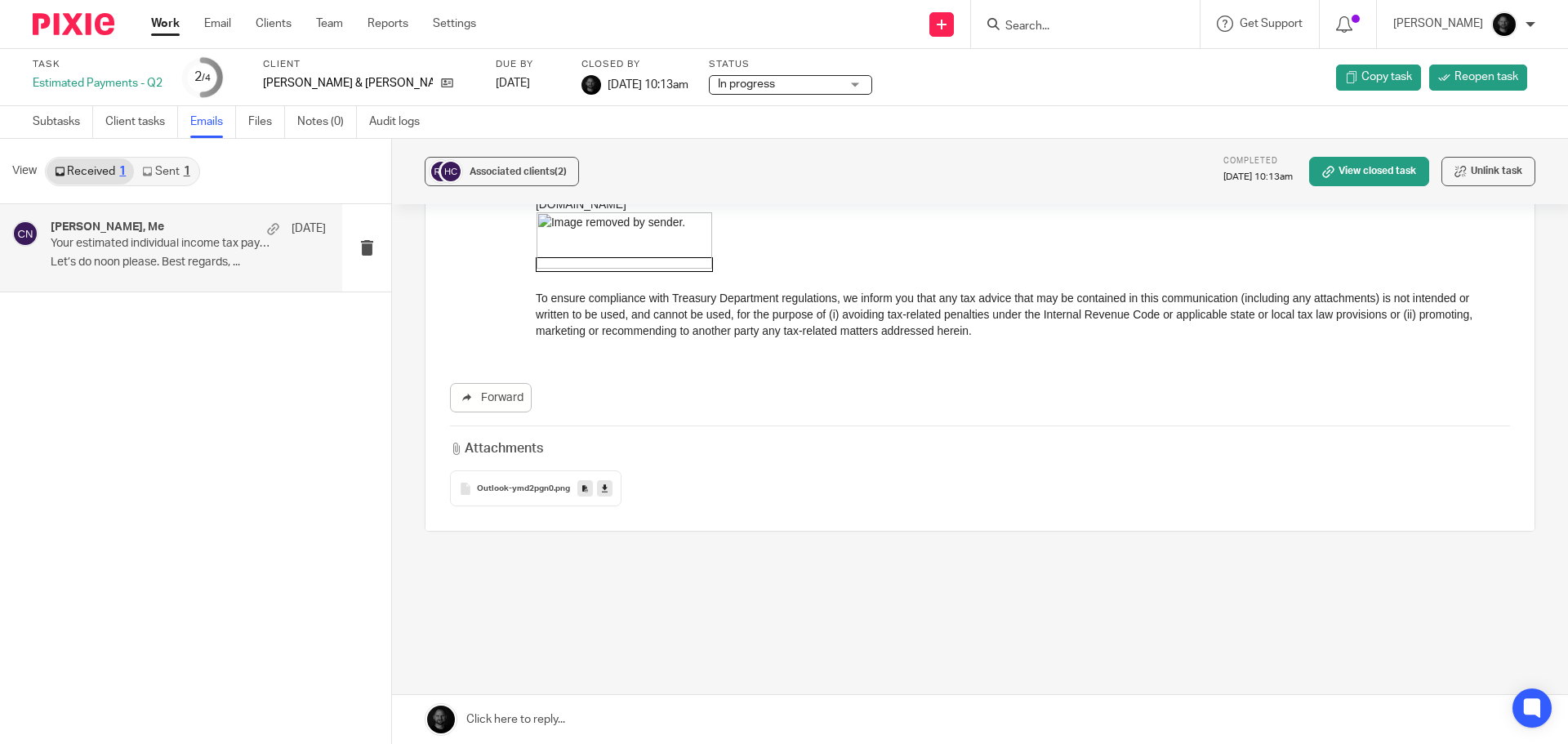
click at [683, 442] on div "Attachments" at bounding box center [980, 448] width 1060 height 19
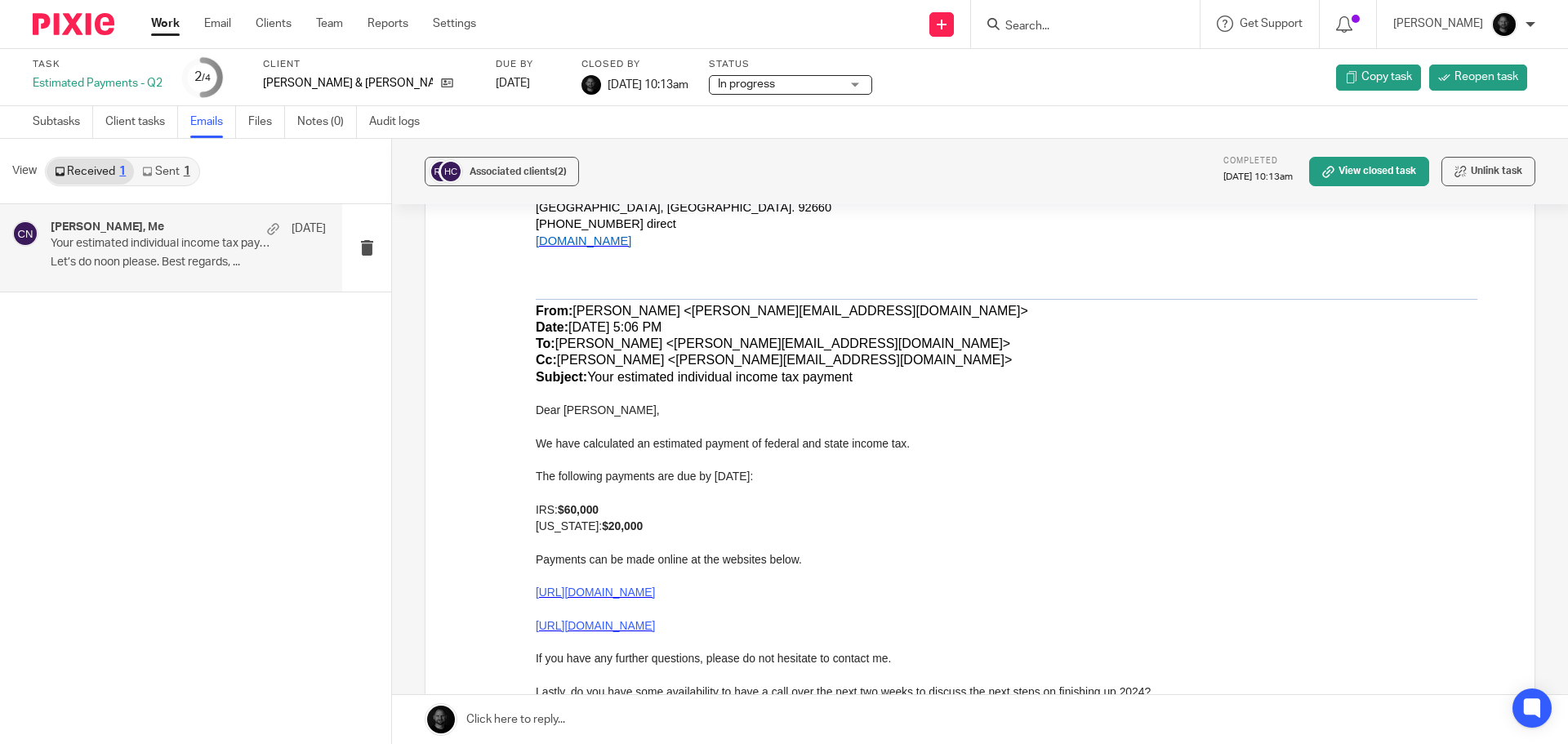
scroll to position [4493, 0]
